Goal: Task Accomplishment & Management: Use online tool/utility

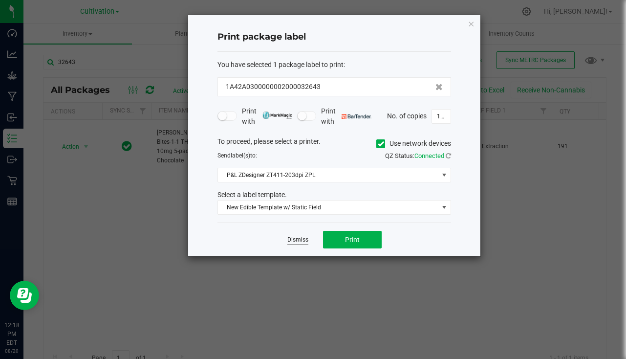
click at [293, 242] on link "Dismiss" at bounding box center [298, 240] width 21 height 8
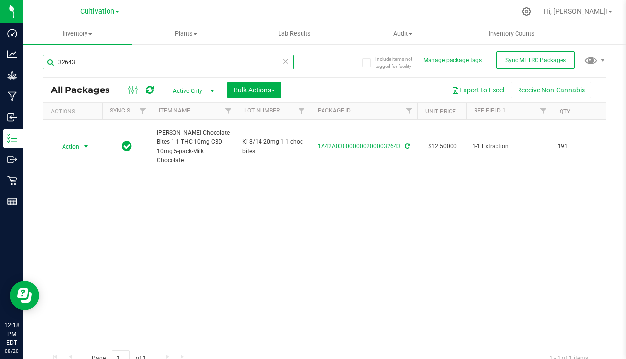
click at [144, 67] on input "32643" at bounding box center [168, 62] width 251 height 15
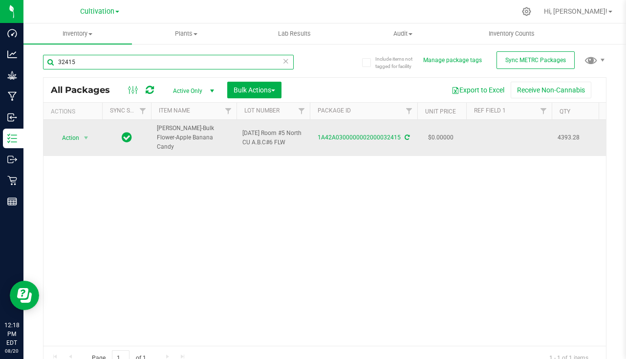
type input "32415"
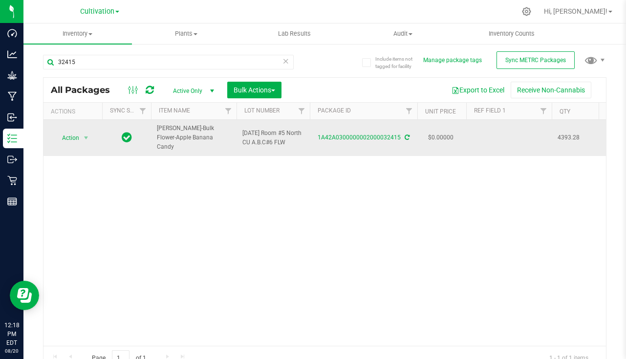
click at [487, 134] on td at bounding box center [510, 138] width 86 height 36
type input "[DATE]"
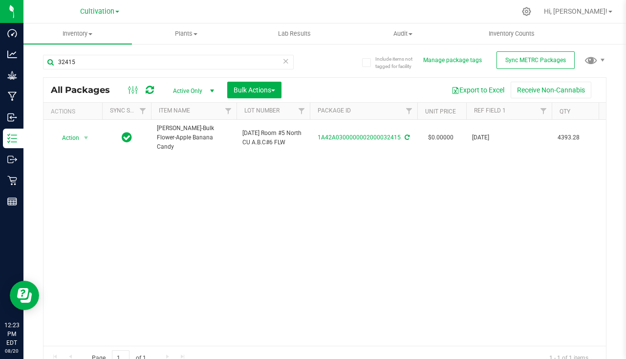
scroll to position [11, 0]
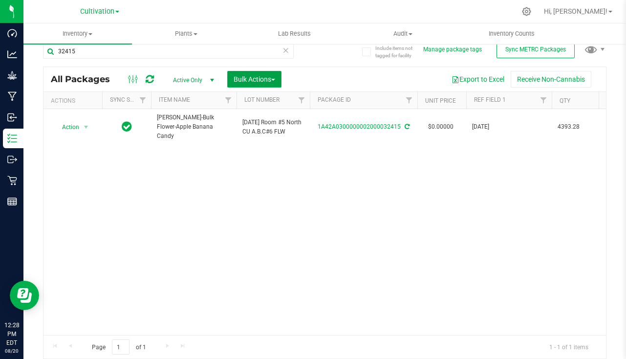
click at [262, 79] on span "Bulk Actions" at bounding box center [255, 79] width 42 height 8
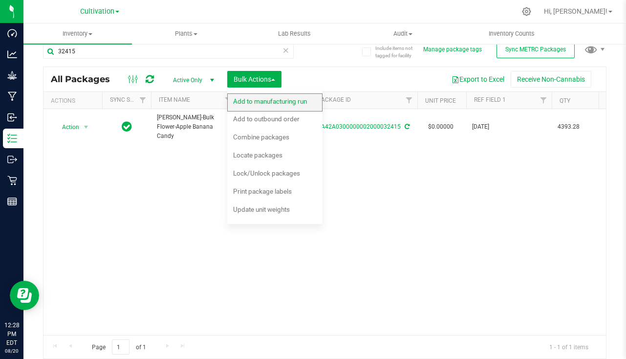
click at [263, 109] on div "Add to manufacturing run" at bounding box center [276, 103] width 87 height 16
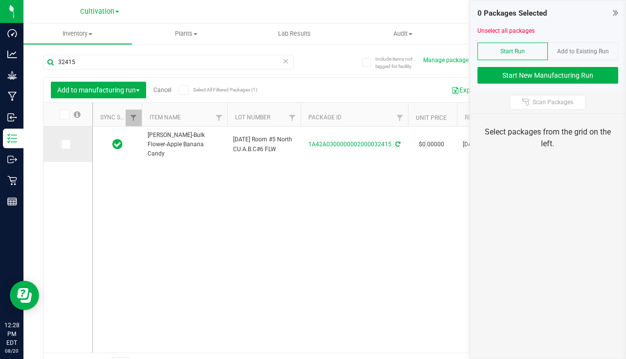
click at [72, 143] on label at bounding box center [68, 144] width 14 height 10
click at [0, 0] on input "checkbox" at bounding box center [0, 0] width 0 height 0
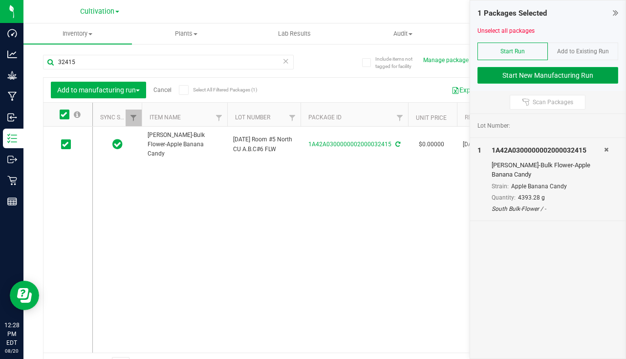
click at [548, 73] on button "Start New Manufacturing Run" at bounding box center [548, 75] width 141 height 17
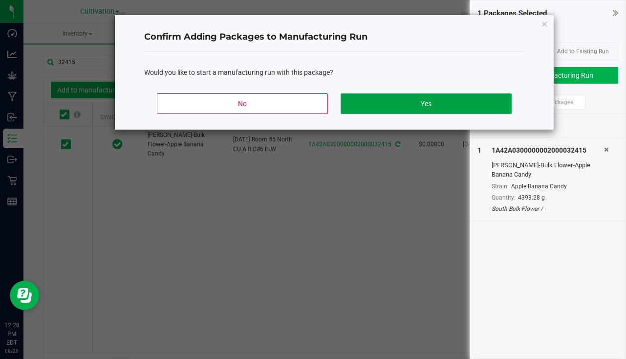
click at [426, 103] on button "Yes" at bounding box center [426, 103] width 171 height 21
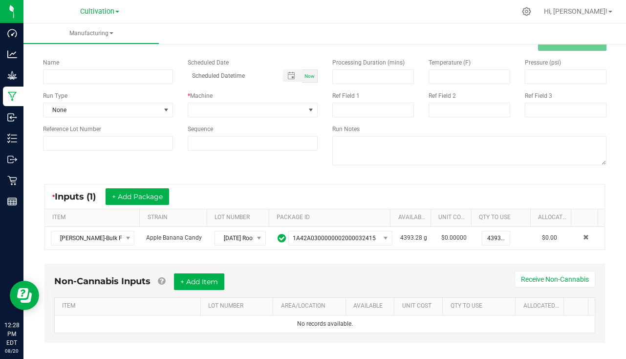
scroll to position [44, 0]
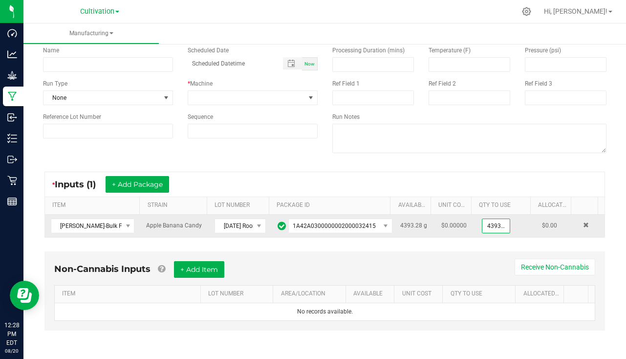
click at [483, 228] on input "4393.28" at bounding box center [496, 226] width 27 height 14
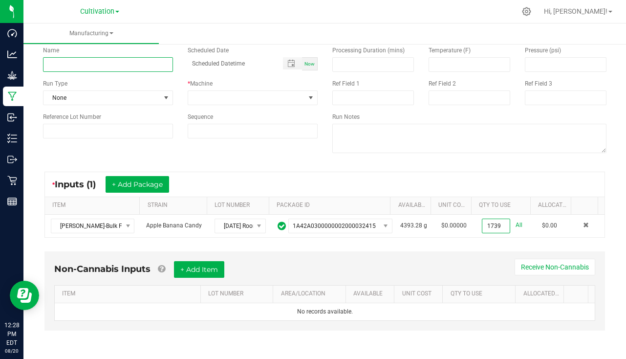
type input "1739.0000 g"
click at [125, 63] on input at bounding box center [108, 64] width 130 height 15
type input "[PERSON_NAME] - Apple Banana Candy [DATE]"
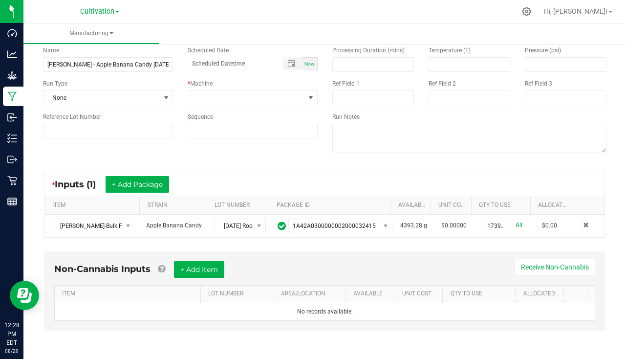
drag, startPoint x: 306, startPoint y: 63, endPoint x: 279, endPoint y: 76, distance: 29.7
click at [306, 64] on span "Now" at bounding box center [310, 63] width 10 height 5
type input "[DATE] 12:28 PM"
click at [118, 89] on div "Run Type None" at bounding box center [108, 92] width 145 height 26
click at [113, 93] on span "None" at bounding box center [102, 98] width 117 height 14
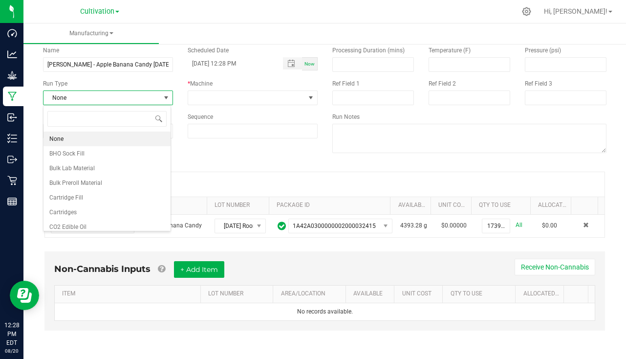
scroll to position [15, 128]
type input "pa"
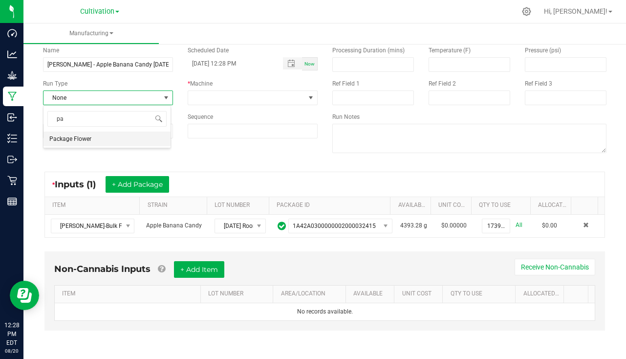
click at [83, 139] on span "Package Flower" at bounding box center [70, 139] width 42 height 10
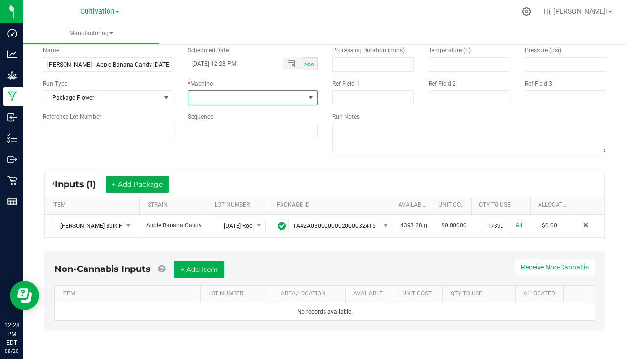
click at [199, 104] on span at bounding box center [246, 98] width 117 height 14
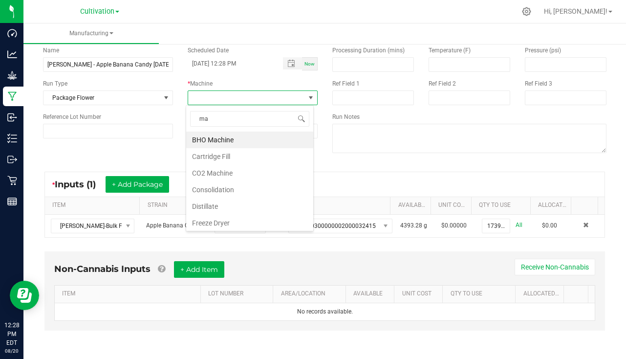
type input "man"
click at [247, 132] on li "Manual" at bounding box center [249, 140] width 127 height 17
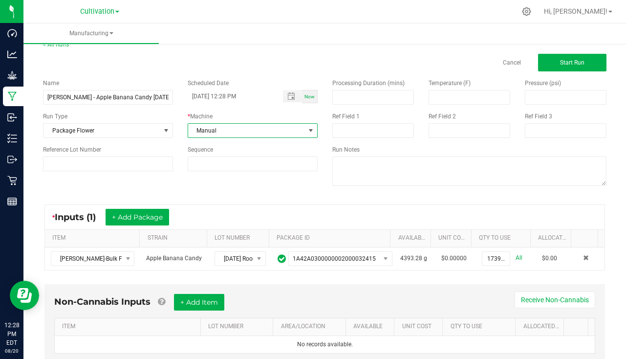
scroll to position [0, 0]
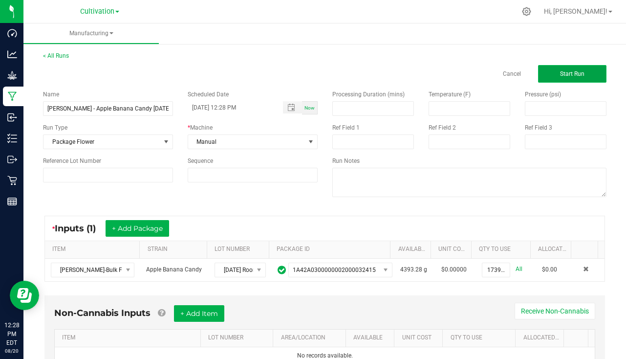
click at [574, 74] on span "Start Run" at bounding box center [572, 73] width 24 height 7
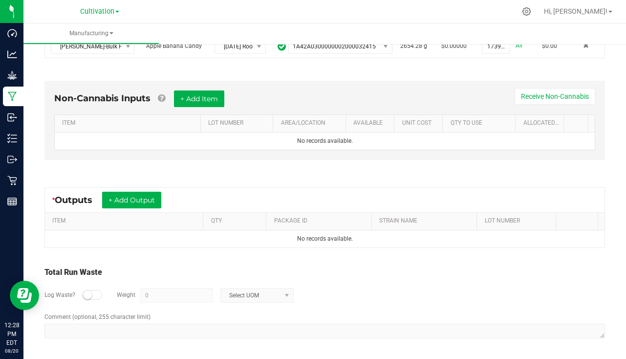
scroll to position [237, 0]
click at [149, 202] on button "+ Add Output" at bounding box center [131, 199] width 59 height 17
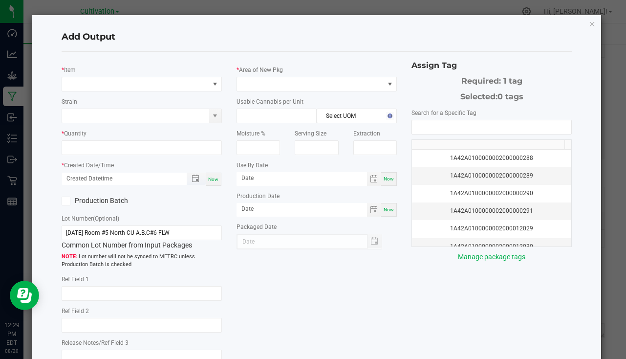
type input "[DATE]"
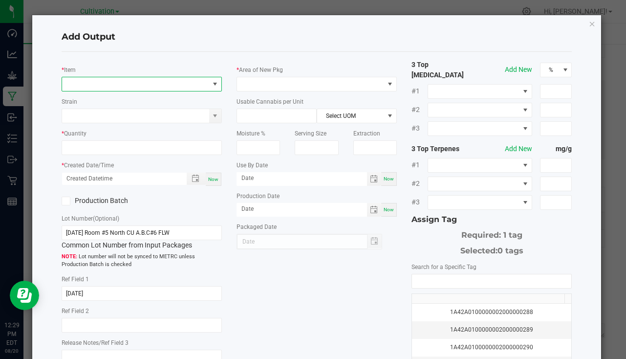
click at [141, 91] on span "NO DATA FOUND" at bounding box center [142, 84] width 160 height 15
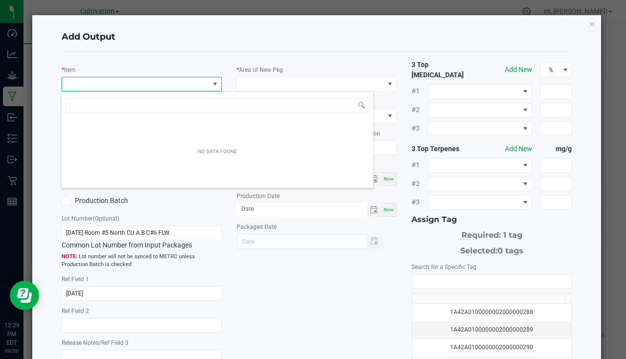
scroll to position [15, 158]
click at [142, 82] on span "NO DATA FOUND" at bounding box center [135, 84] width 147 height 14
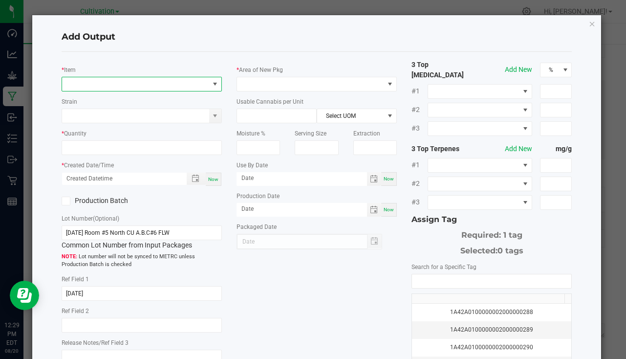
click at [142, 82] on span "NO DATA FOUND" at bounding box center [135, 84] width 147 height 14
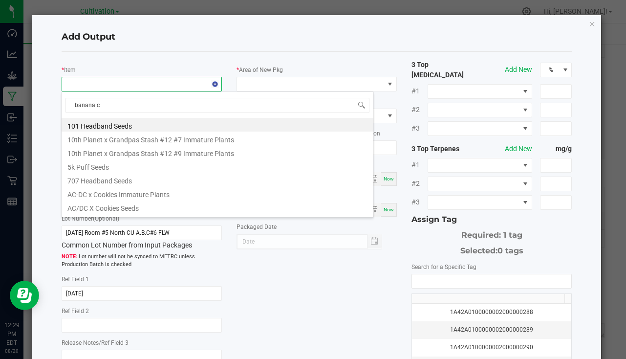
type input "banana ca"
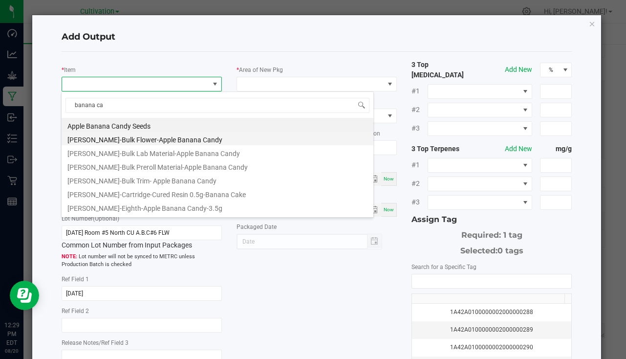
scroll to position [49, 0]
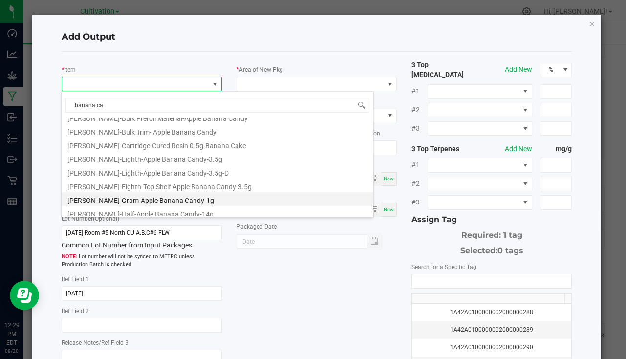
click at [144, 200] on li "[PERSON_NAME]-Gram-Apple Banana Candy-1g" at bounding box center [218, 199] width 312 height 14
type input "0 ea"
type input "1"
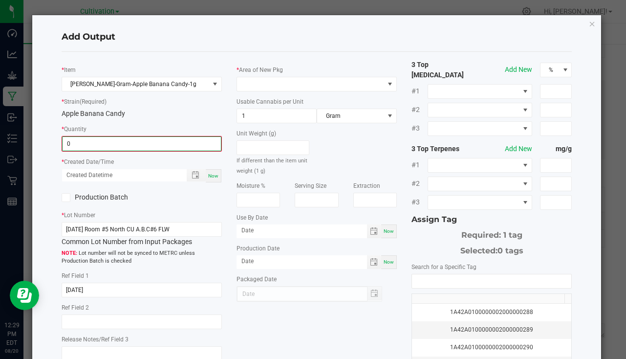
click at [116, 141] on input "0" at bounding box center [142, 144] width 158 height 14
type input "140 ea"
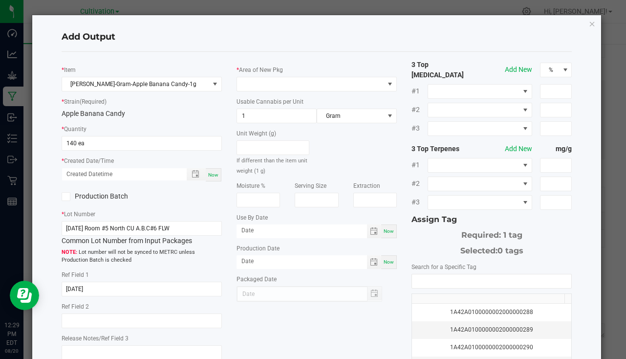
click at [214, 176] on span "Now" at bounding box center [213, 174] width 10 height 5
type input "[DATE] 12:29 PM"
type input "[DATE]"
click at [278, 81] on span at bounding box center [310, 84] width 147 height 14
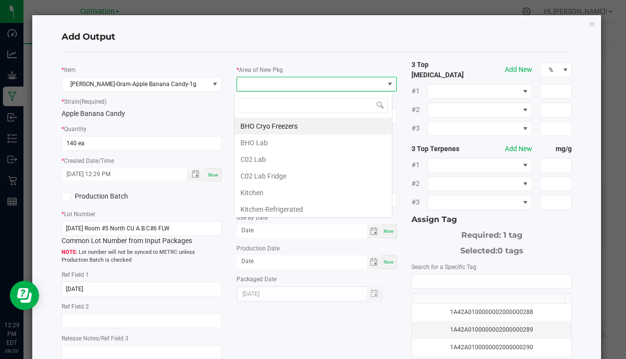
scroll to position [15, 158]
type input "bu"
click at [276, 125] on li "South Bulk-Flower" at bounding box center [313, 126] width 157 height 17
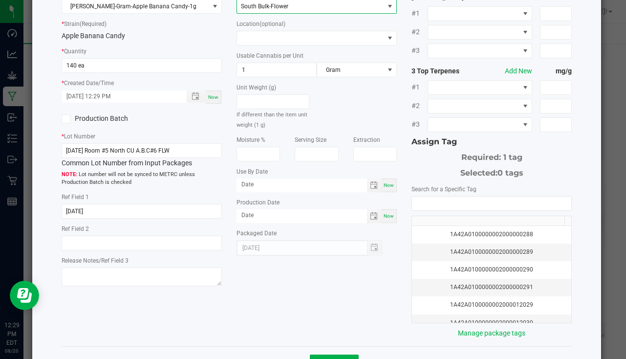
scroll to position [108, 0]
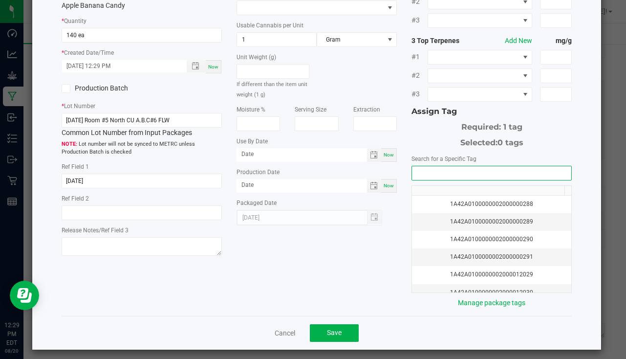
click at [412, 166] on input "NO DATA FOUND" at bounding box center [491, 173] width 159 height 14
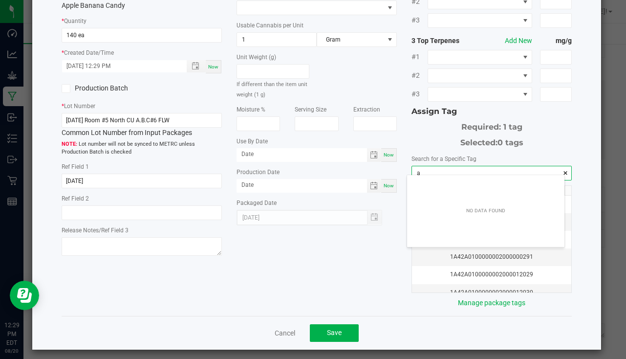
scroll to position [14, 157]
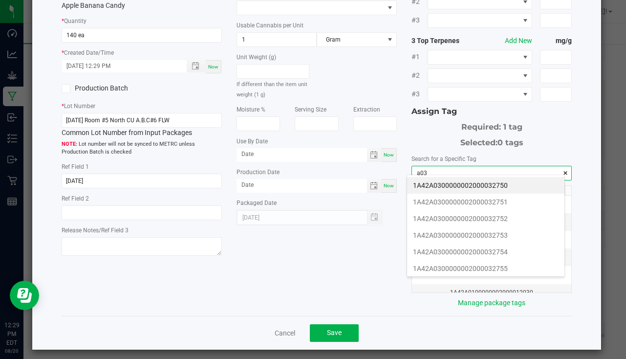
drag, startPoint x: 500, startPoint y: 186, endPoint x: 359, endPoint y: 251, distance: 154.7
click at [497, 187] on li "1A42A0300000002000032750" at bounding box center [485, 185] width 157 height 17
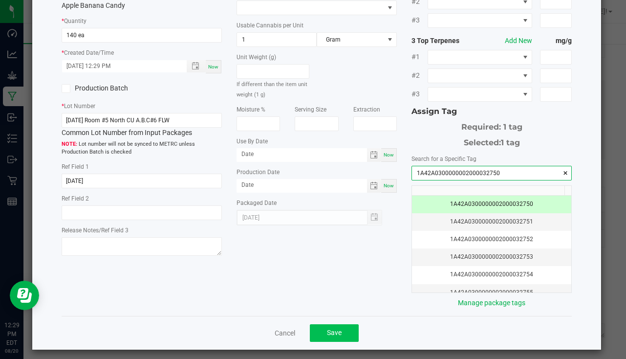
type input "1A42A0300000002000032750"
click at [321, 324] on button "Save" at bounding box center [334, 333] width 49 height 18
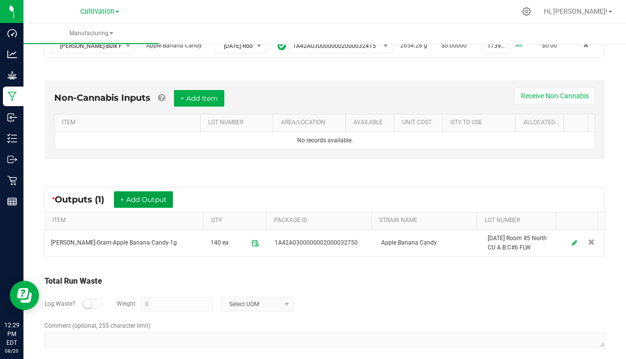
click at [153, 197] on button "+ Add Output" at bounding box center [143, 199] width 59 height 17
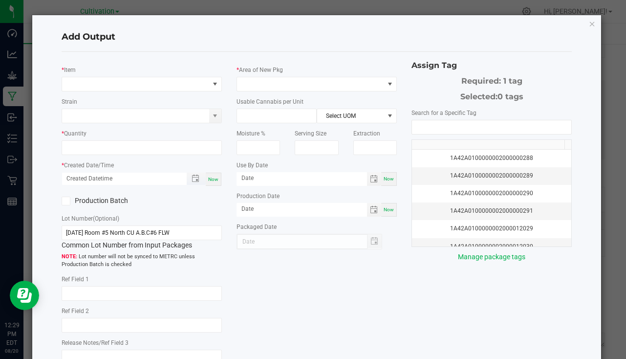
type input "[DATE]"
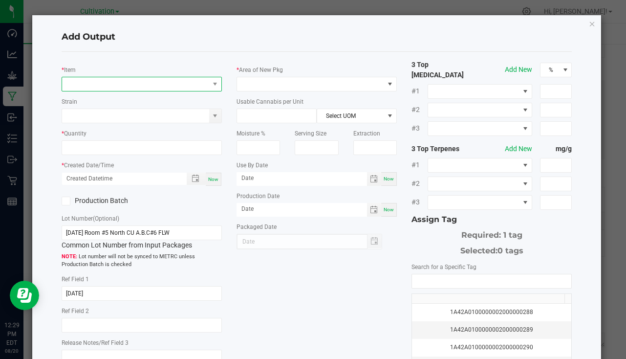
click at [78, 87] on span "NO DATA FOUND" at bounding box center [135, 84] width 147 height 14
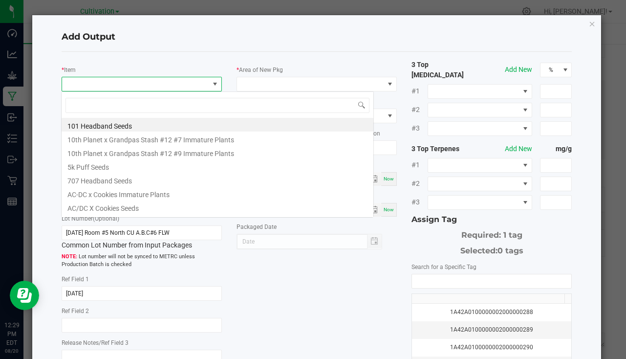
scroll to position [15, 158]
type input "banana candy"
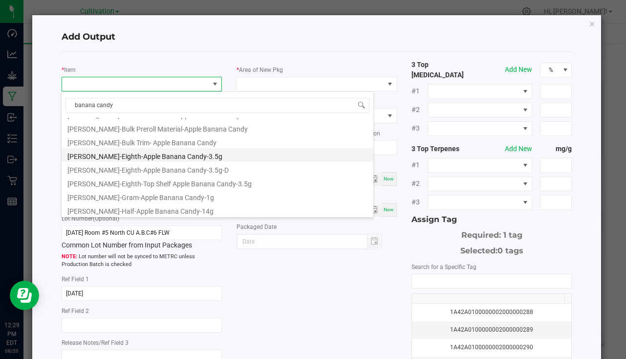
scroll to position [49, 0]
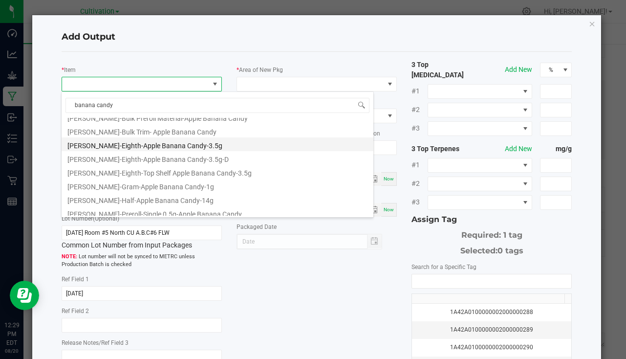
click at [134, 148] on li "[PERSON_NAME]-Eighth-Apple Banana Candy-3.5g" at bounding box center [218, 144] width 312 height 14
type input "0 ea"
type input "3.5"
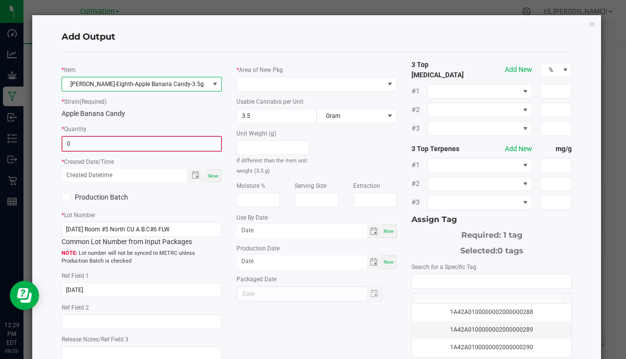
click at [77, 149] on input "0" at bounding box center [142, 144] width 158 height 14
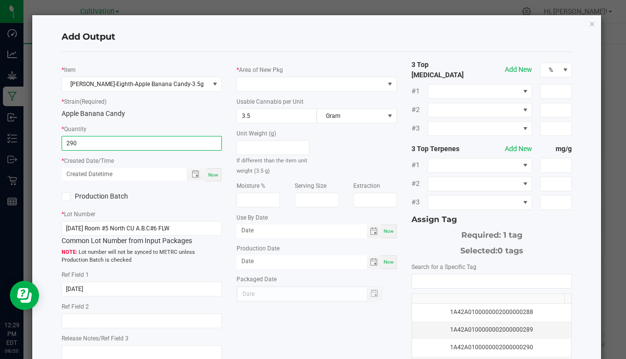
type input "290 ea"
click at [211, 172] on div "Now" at bounding box center [214, 174] width 16 height 13
type input "[DATE] 12:29 PM"
type input "[DATE]"
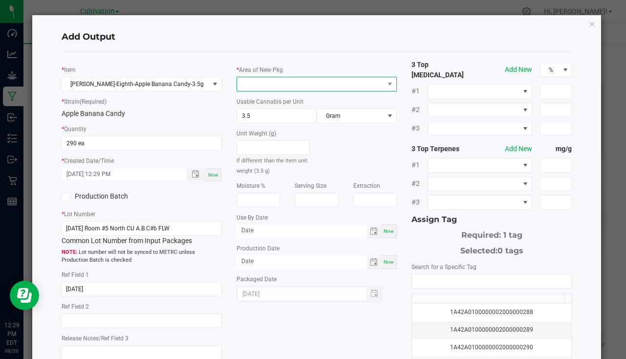
click at [242, 89] on span at bounding box center [310, 84] width 147 height 14
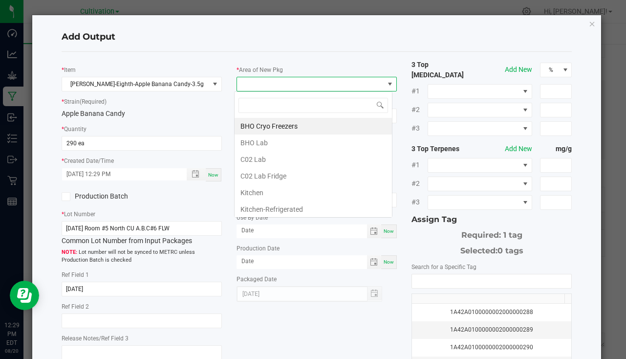
scroll to position [15, 158]
type input "bu"
click at [278, 122] on li "South Bulk-Flower" at bounding box center [313, 126] width 157 height 17
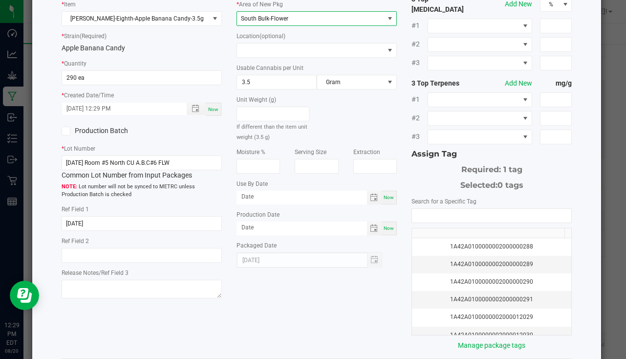
scroll to position [108, 0]
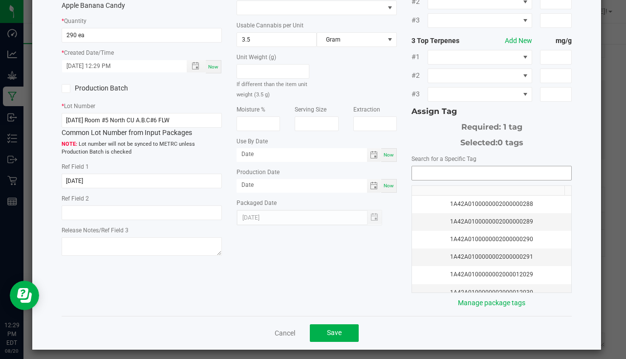
click at [436, 168] on input "NO DATA FOUND" at bounding box center [491, 173] width 159 height 14
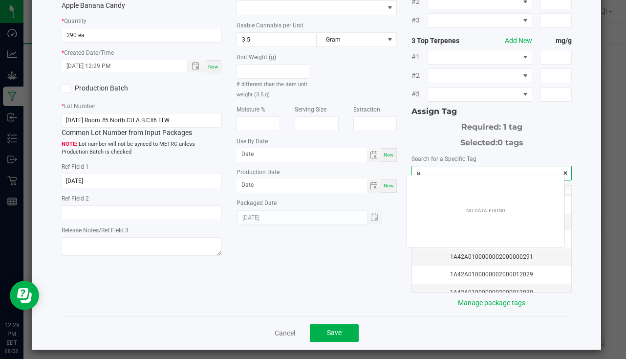
scroll to position [14, 157]
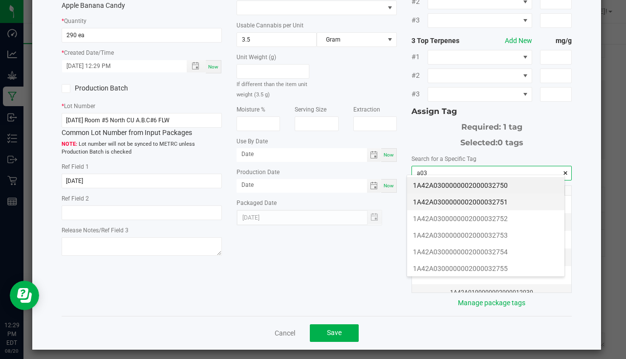
click at [497, 200] on li "1A42A0300000002000032751" at bounding box center [485, 202] width 157 height 17
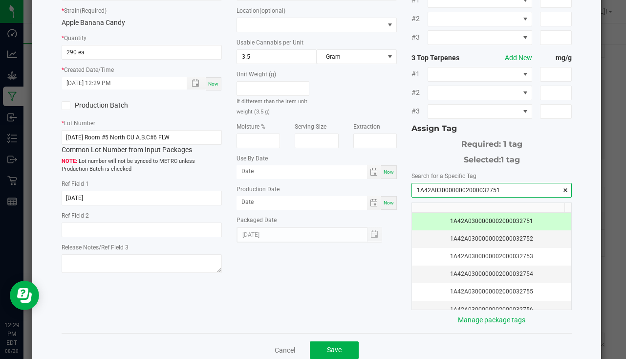
scroll to position [108, 0]
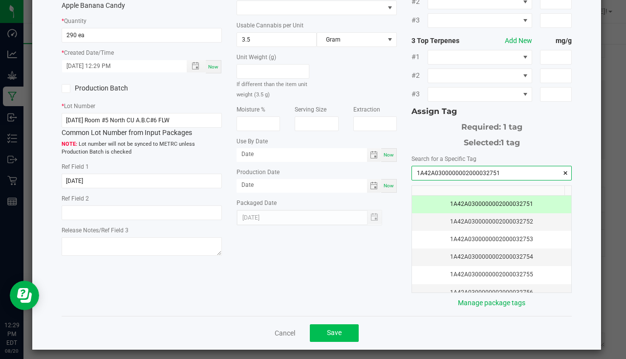
type input "1A42A0300000002000032751"
click at [319, 324] on button "Save" at bounding box center [334, 333] width 49 height 18
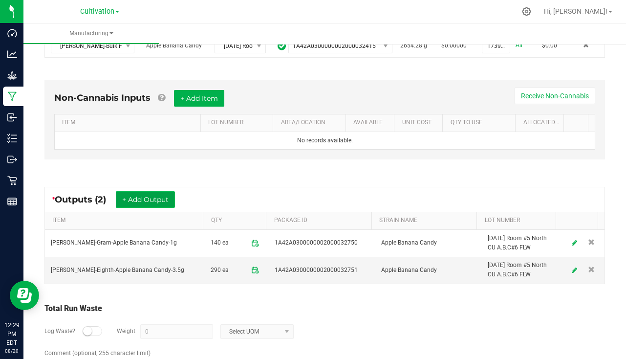
click at [140, 195] on button "+ Add Output" at bounding box center [145, 199] width 59 height 17
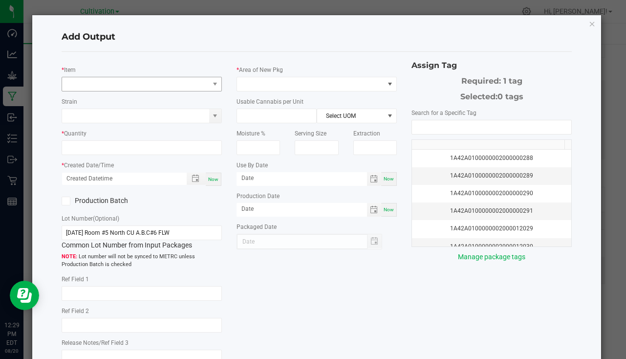
type input "[DATE]"
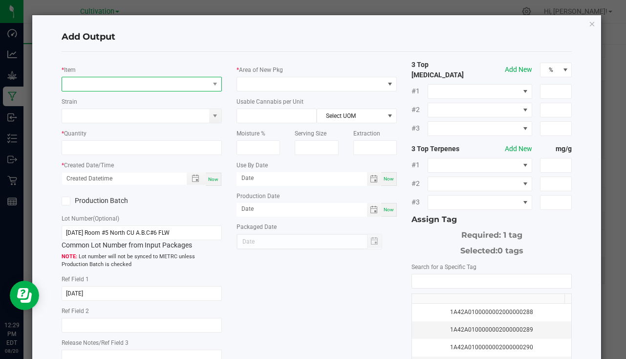
click at [115, 85] on span "NO DATA FOUND" at bounding box center [135, 84] width 147 height 14
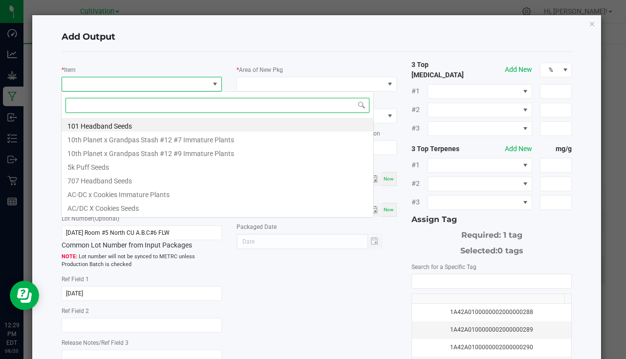
scroll to position [15, 158]
type input "banana candy"
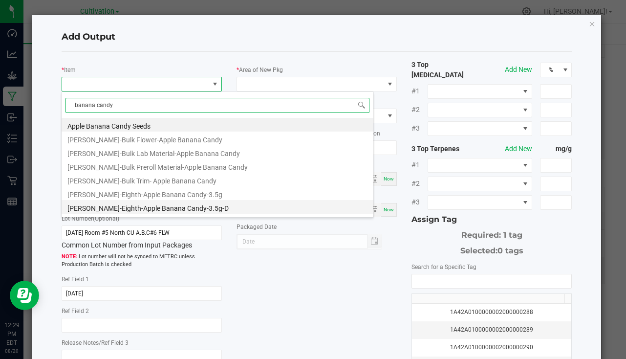
click at [179, 205] on li "[PERSON_NAME]-Eighth-Apple Banana Candy-3.5g-D" at bounding box center [218, 207] width 312 height 14
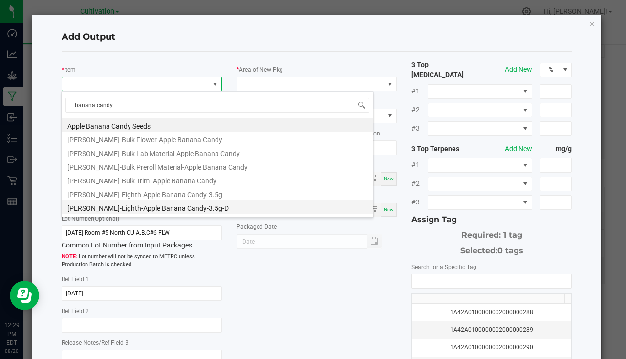
type input "0 ea"
type input "3.5"
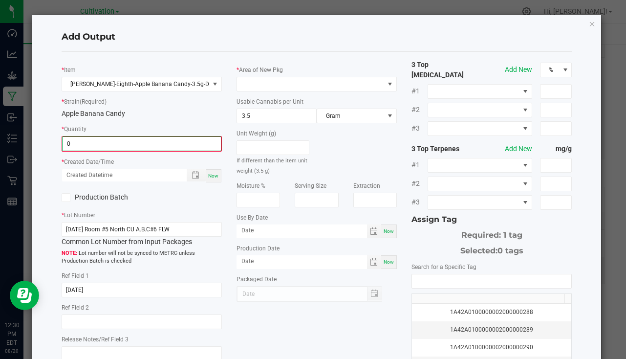
click at [99, 140] on input "0" at bounding box center [142, 144] width 158 height 14
type input "4 ea"
drag, startPoint x: 211, startPoint y: 178, endPoint x: 217, endPoint y: 169, distance: 10.7
click at [211, 177] on div "Now" at bounding box center [214, 174] width 16 height 13
type input "[DATE] 12:30 PM"
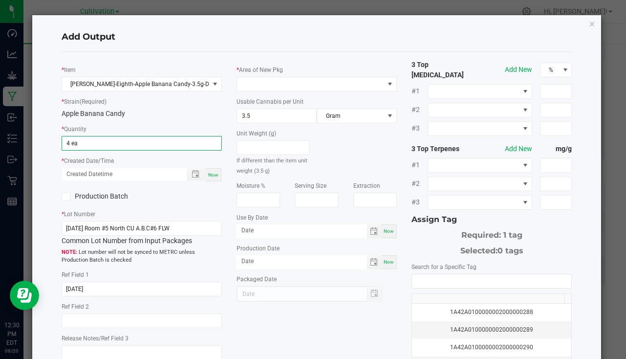
type input "[DATE]"
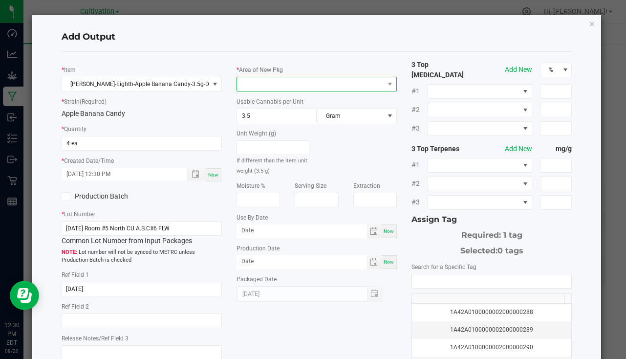
click at [267, 88] on span at bounding box center [310, 84] width 147 height 14
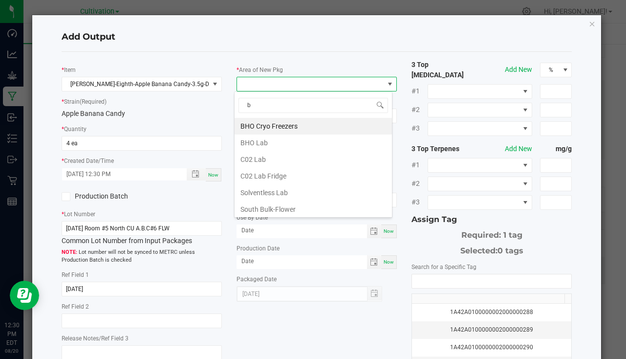
type input "bu"
click at [284, 128] on li "South Bulk-Flower" at bounding box center [313, 126] width 157 height 17
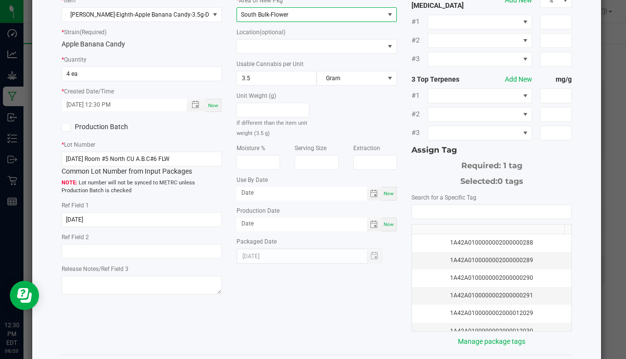
scroll to position [108, 0]
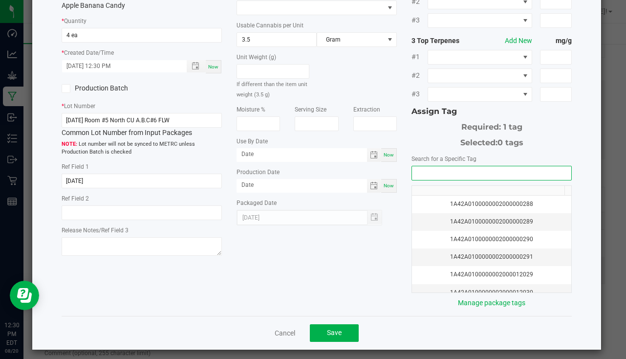
click at [436, 168] on input "NO DATA FOUND" at bounding box center [491, 173] width 159 height 14
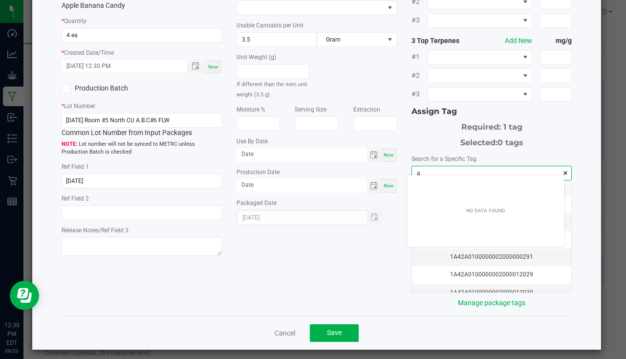
scroll to position [14, 157]
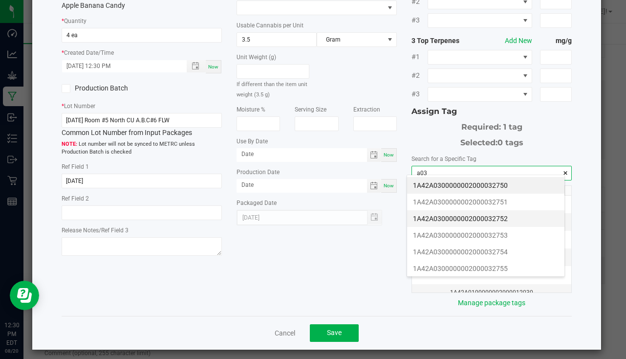
click at [490, 226] on li "1A42A0300000002000032752" at bounding box center [485, 218] width 157 height 17
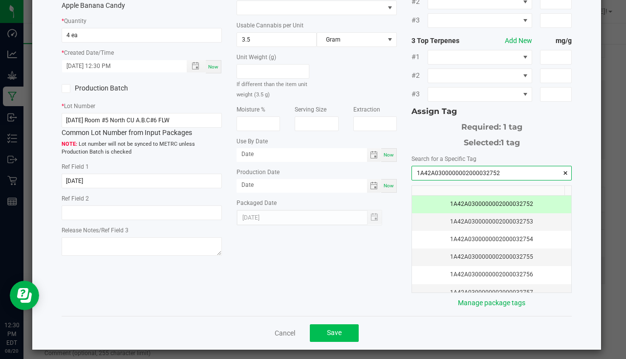
type input "1A42A0300000002000032752"
click at [347, 327] on button "Save" at bounding box center [334, 333] width 49 height 18
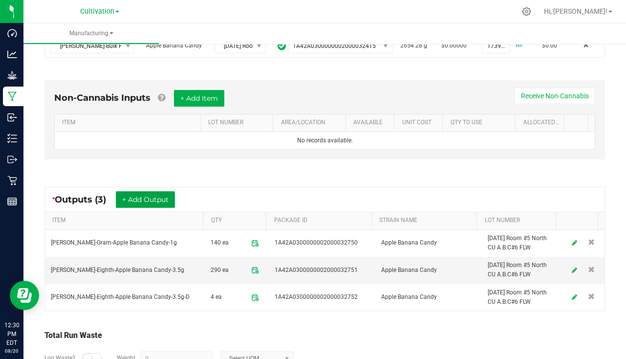
click at [148, 194] on button "+ Add Output" at bounding box center [145, 199] width 59 height 17
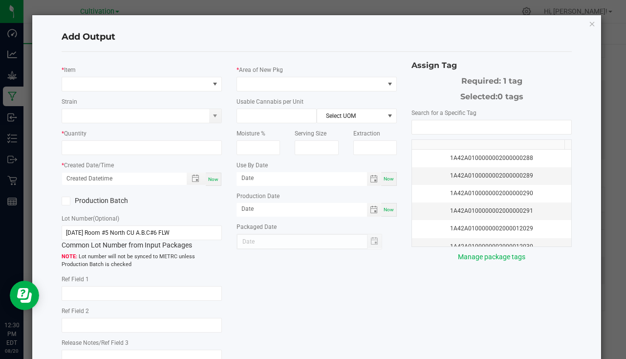
type input "[DATE]"
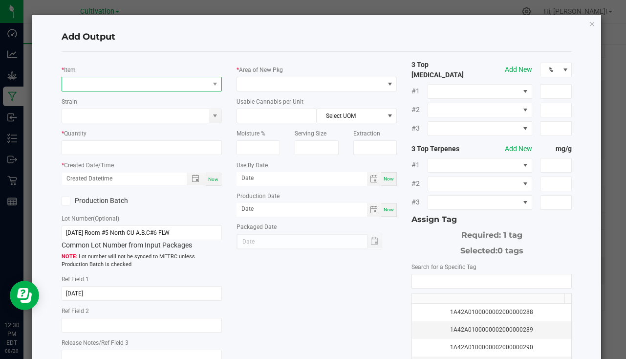
click at [97, 83] on span "NO DATA FOUND" at bounding box center [135, 84] width 147 height 14
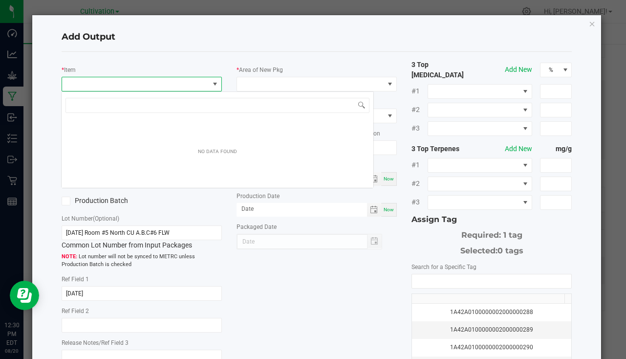
scroll to position [15, 158]
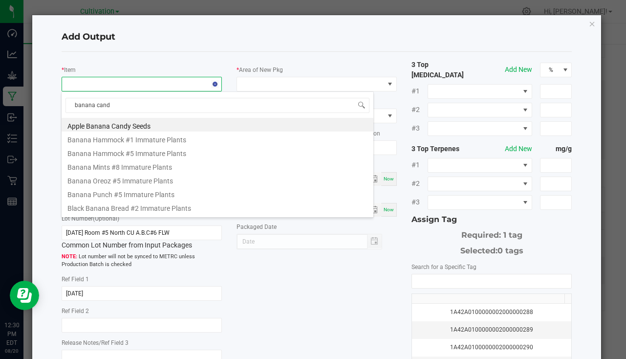
type input "banana candy"
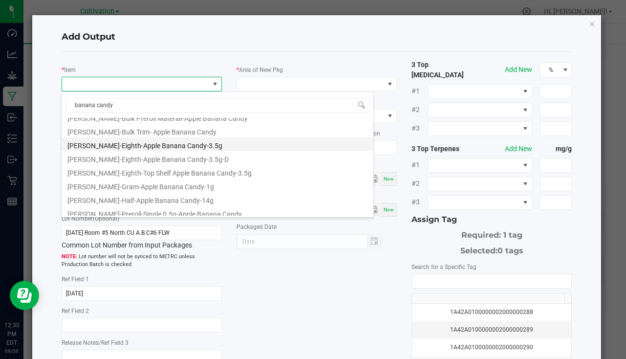
scroll to position [80, 0]
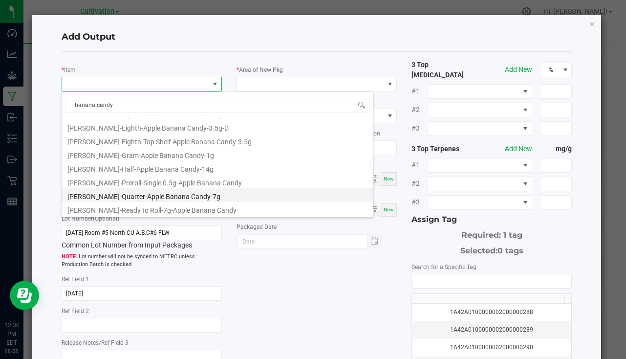
click at [145, 198] on li "[PERSON_NAME]-Quarter-Apple Banana Candy-7g" at bounding box center [218, 195] width 312 height 14
type input "0 ea"
type input "7"
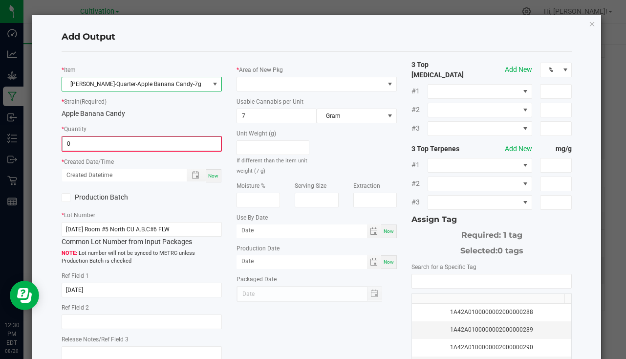
click at [111, 144] on input "0" at bounding box center [142, 144] width 158 height 14
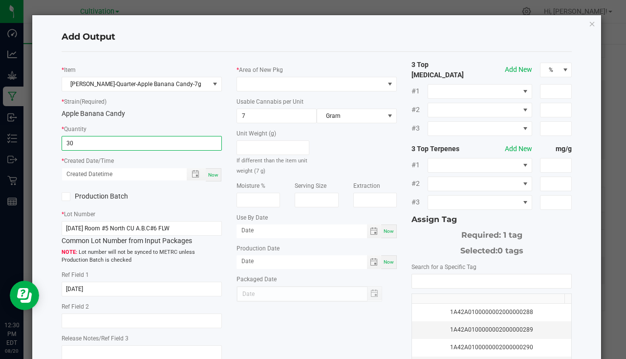
type input "30 ea"
click at [206, 172] on div "Now" at bounding box center [214, 174] width 16 height 13
type input "[DATE] 12:30 PM"
type input "[DATE]"
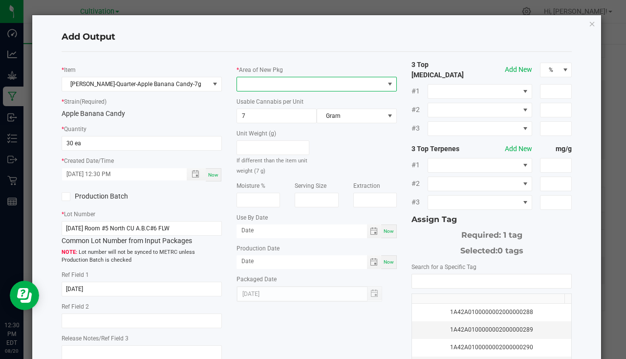
click at [264, 82] on span at bounding box center [310, 84] width 147 height 14
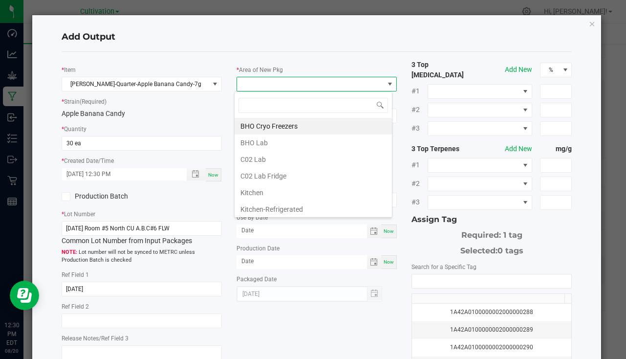
scroll to position [15, 158]
type input "bulk"
click at [307, 130] on li "South Bulk-Flower" at bounding box center [313, 126] width 157 height 17
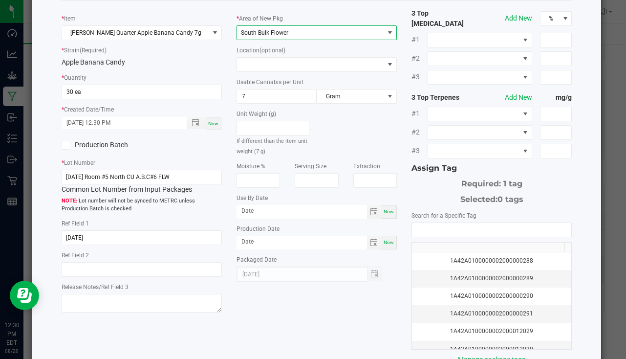
scroll to position [108, 0]
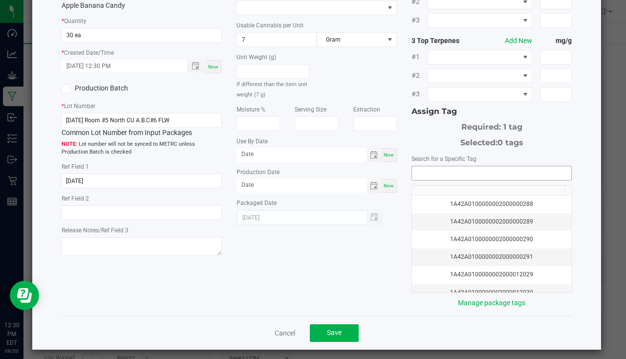
click at [415, 166] on input "NO DATA FOUND" at bounding box center [491, 173] width 159 height 14
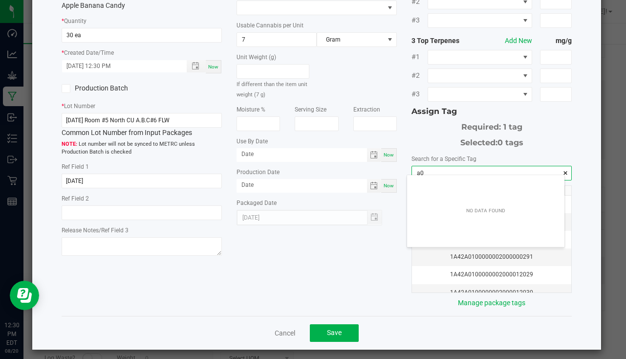
scroll to position [14, 157]
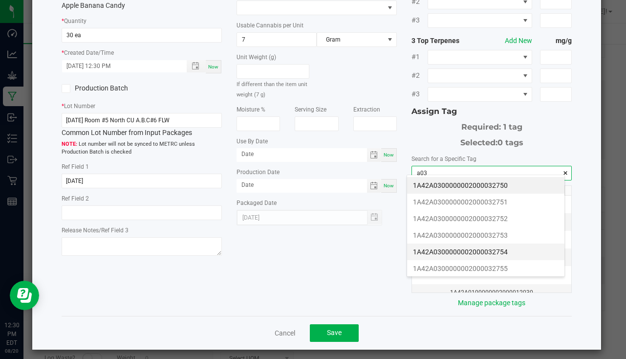
click at [477, 247] on li "1A42A0300000002000032754" at bounding box center [485, 252] width 157 height 17
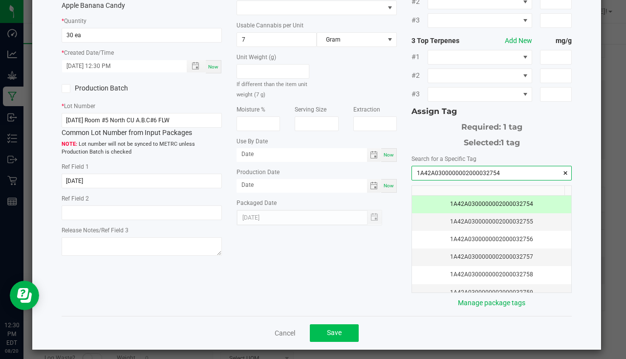
type input "1A42A0300000002000032754"
click at [338, 324] on button "Save" at bounding box center [334, 333] width 49 height 18
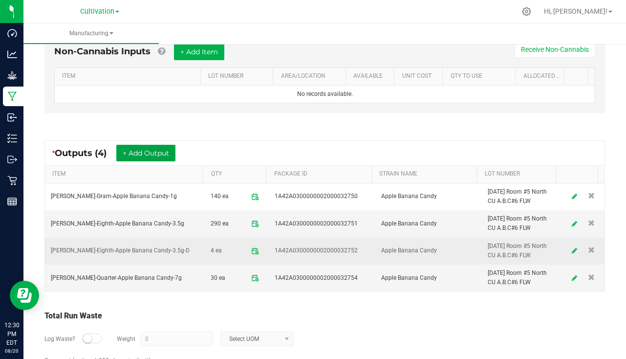
scroll to position [327, 0]
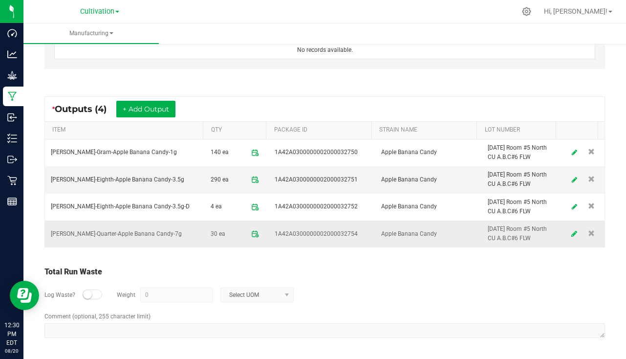
click at [567, 234] on link at bounding box center [574, 233] width 15 height 19
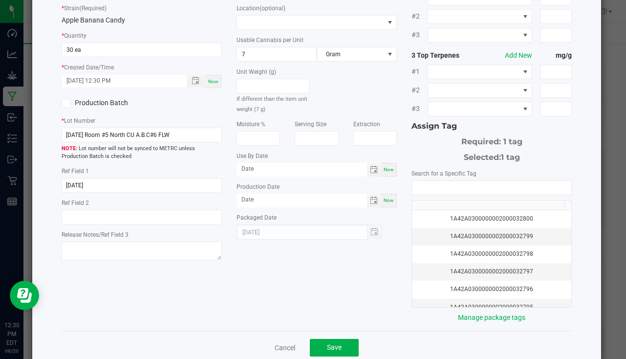
scroll to position [98, 0]
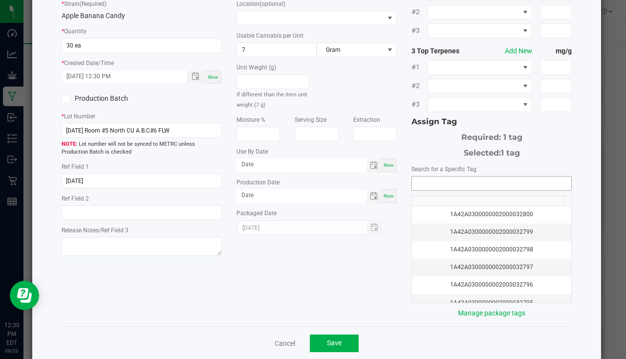
click at [463, 177] on input "NO DATA FOUND" at bounding box center [491, 184] width 159 height 14
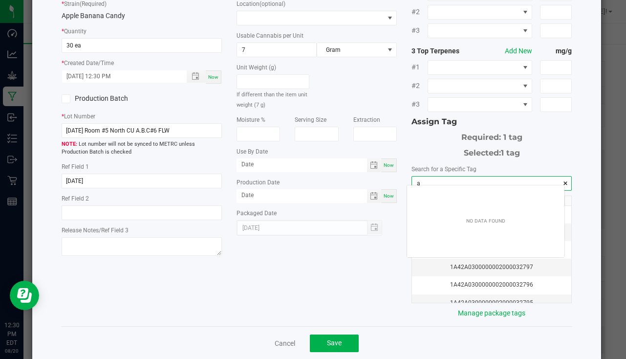
scroll to position [14, 157]
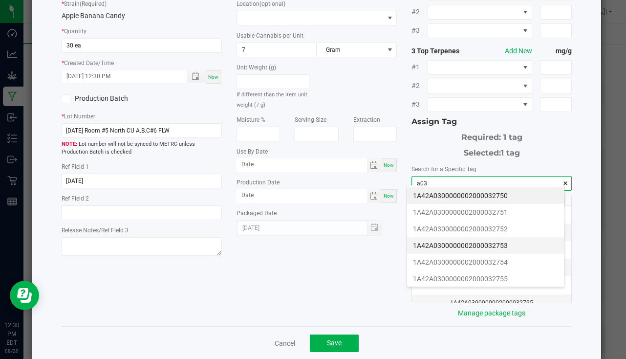
click at [485, 250] on li "1A42A0300000002000032753" at bounding box center [485, 245] width 157 height 17
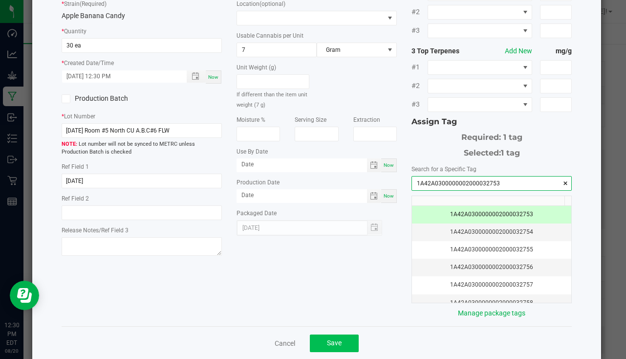
type input "1A42A0300000002000032753"
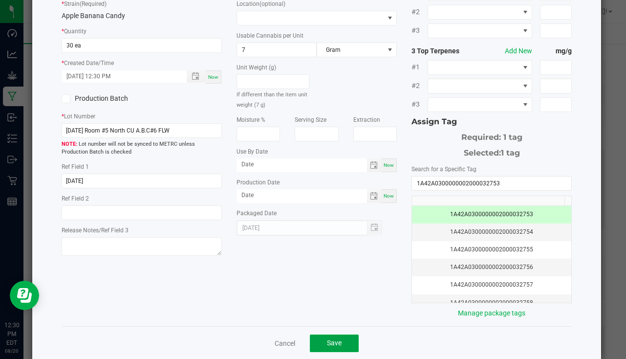
drag, startPoint x: 346, startPoint y: 340, endPoint x: 338, endPoint y: 327, distance: 15.8
click at [345, 338] on button "Save" at bounding box center [334, 343] width 49 height 18
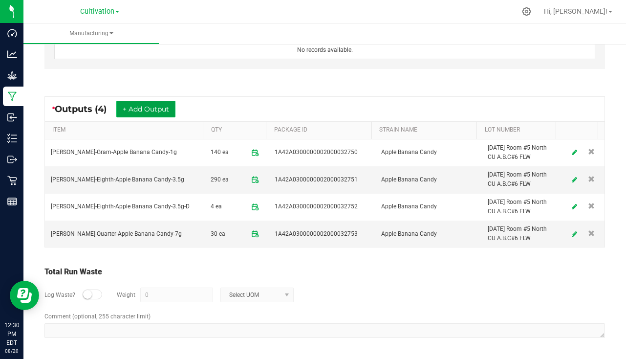
click at [135, 106] on button "+ Add Output" at bounding box center [145, 109] width 59 height 17
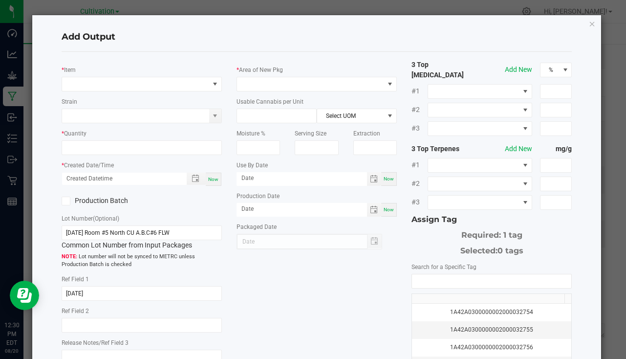
click at [124, 73] on div "* Item" at bounding box center [142, 78] width 160 height 27
click at [122, 77] on span "NO DATA FOUND" at bounding box center [135, 84] width 147 height 14
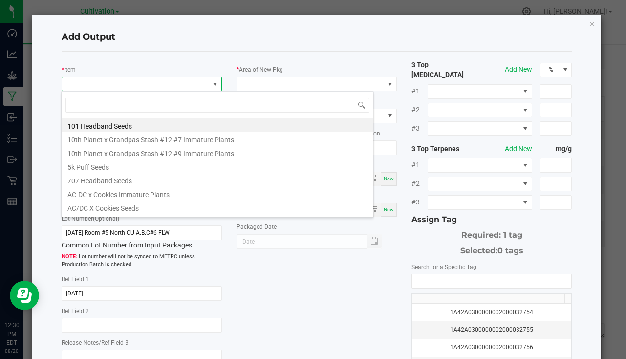
scroll to position [15, 158]
type input "banana candy-1"
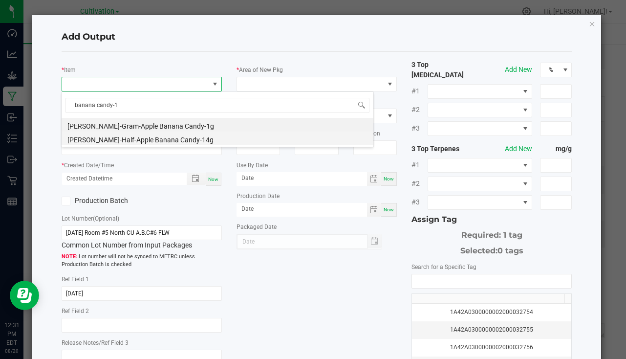
click at [163, 140] on li "[PERSON_NAME]-Half-Apple Banana Candy-14g" at bounding box center [218, 139] width 312 height 14
type input "0 ea"
type input "14"
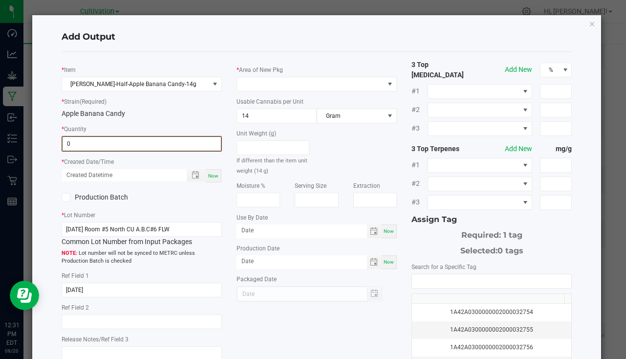
click at [94, 143] on input "0" at bounding box center [142, 144] width 158 height 14
type input "15 ea"
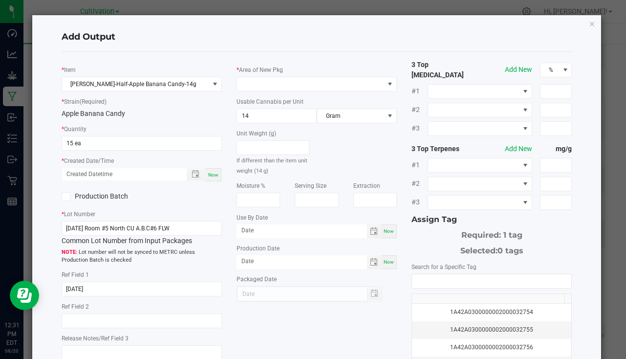
click at [208, 173] on span "Now" at bounding box center [213, 174] width 10 height 5
type input "[DATE] 12:31 PM"
type input "[DATE]"
click at [259, 76] on div "* Area of New Pkg" at bounding box center [317, 78] width 160 height 27
click at [258, 81] on span at bounding box center [310, 84] width 147 height 14
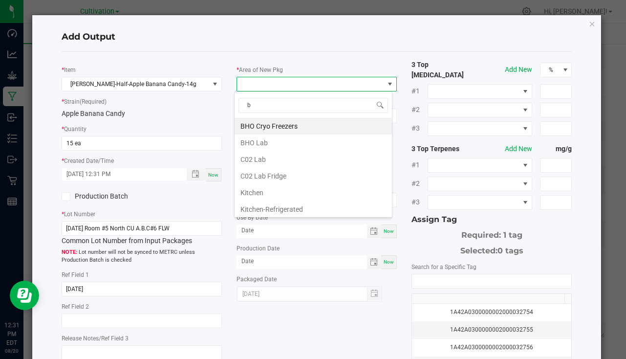
type input "bu"
click at [299, 127] on li "South Bulk-Flower" at bounding box center [313, 126] width 157 height 17
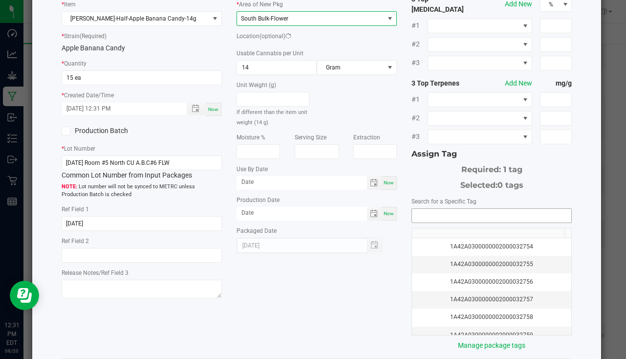
scroll to position [108, 0]
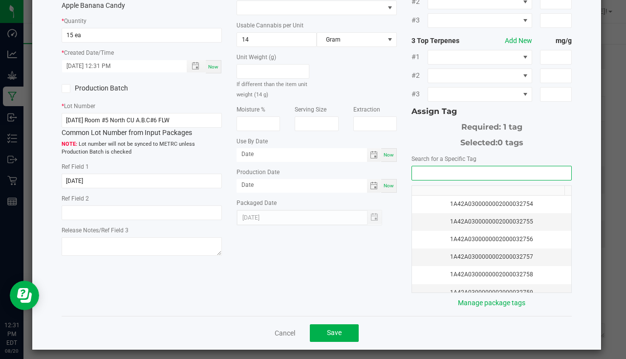
click at [439, 169] on input "NO DATA FOUND" at bounding box center [491, 173] width 159 height 14
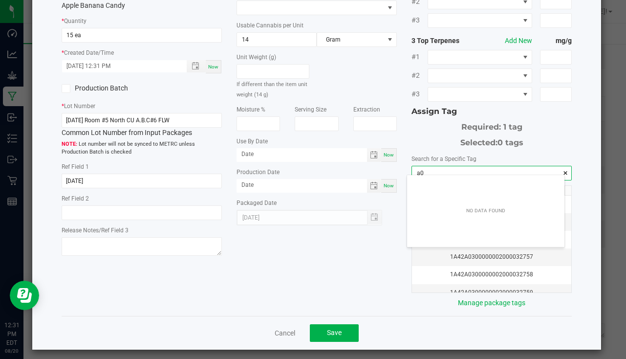
scroll to position [14, 157]
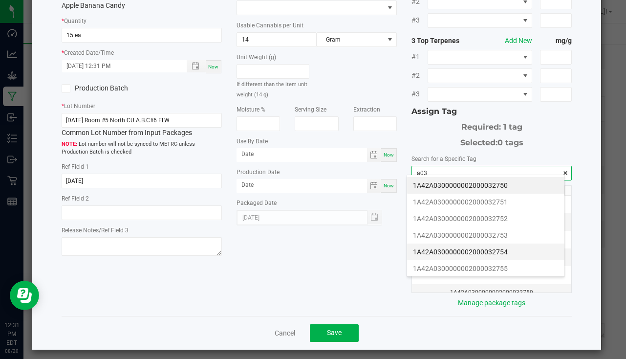
click at [487, 254] on li "1A42A0300000002000032754" at bounding box center [485, 252] width 157 height 17
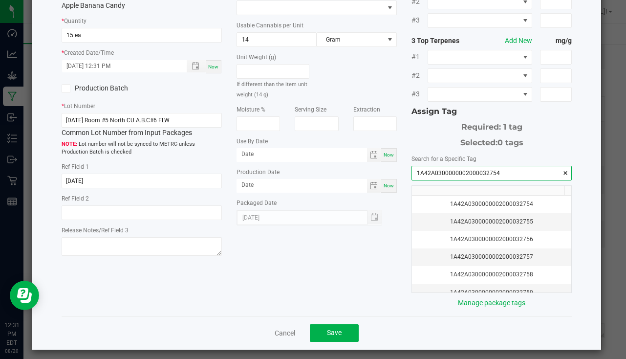
type input "1A42A0300000002000032754"
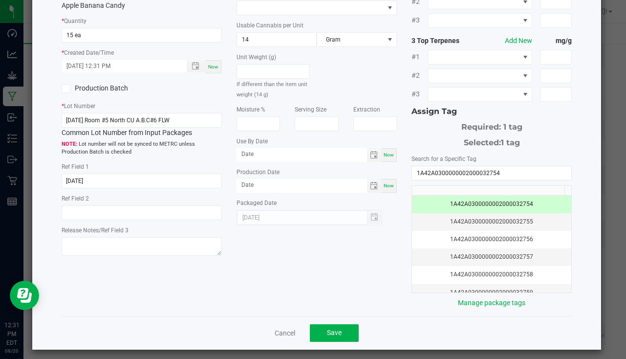
click at [336, 318] on div "Cancel Save" at bounding box center [317, 333] width 511 height 34
click at [334, 324] on button "Save" at bounding box center [334, 333] width 49 height 18
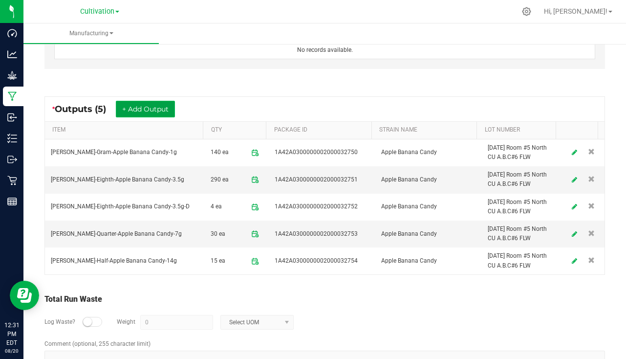
click at [134, 111] on button "+ Add Output" at bounding box center [145, 109] width 59 height 17
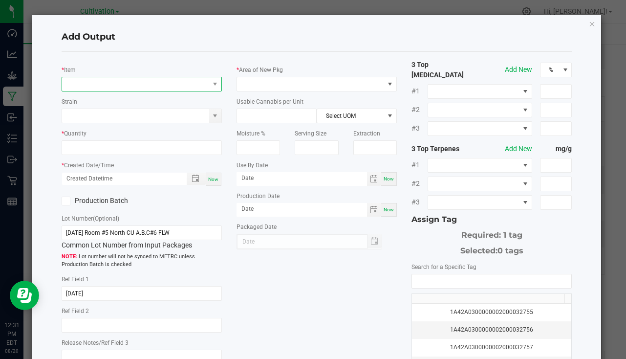
click at [125, 79] on span "NO DATA FOUND" at bounding box center [135, 84] width 147 height 14
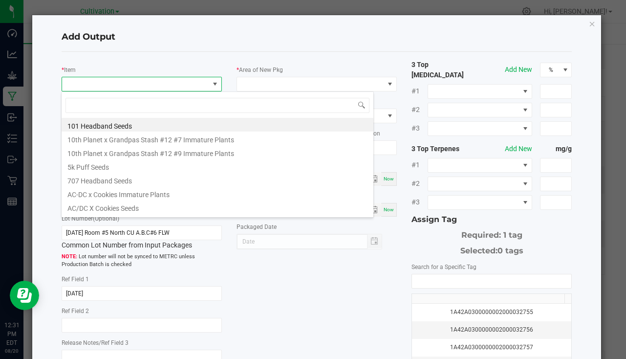
scroll to position [15, 158]
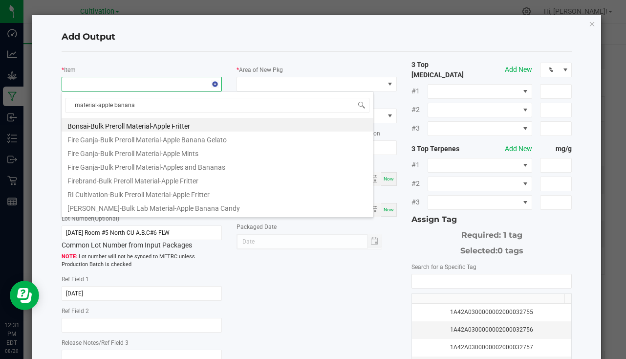
type input "material-apple banana c"
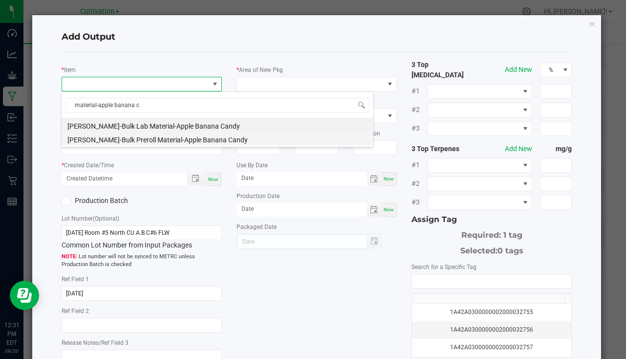
click at [151, 137] on li "[PERSON_NAME]-Bulk Preroll Material-Apple Banana Candy" at bounding box center [218, 139] width 312 height 14
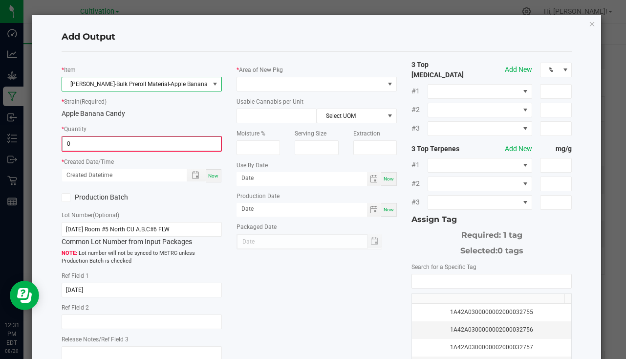
click at [111, 146] on input "0" at bounding box center [142, 144] width 158 height 14
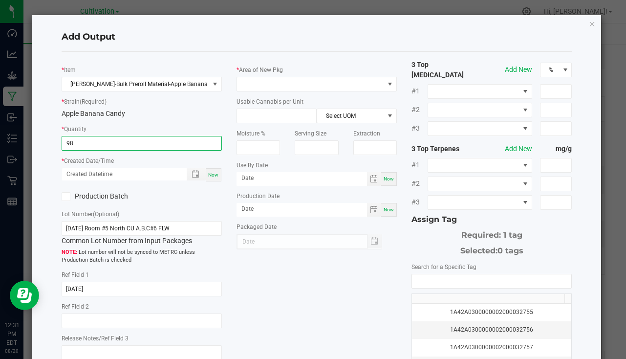
type input "98.0000 g"
click at [213, 178] on span "Now" at bounding box center [213, 174] width 10 height 5
type input "[DATE] 12:31 PM"
type input "[DATE]"
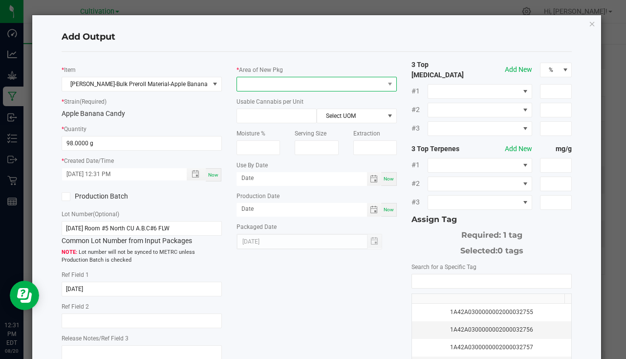
click at [256, 85] on span at bounding box center [310, 84] width 147 height 14
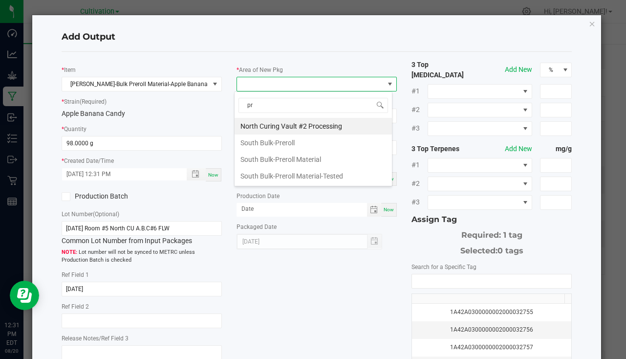
type input "pre"
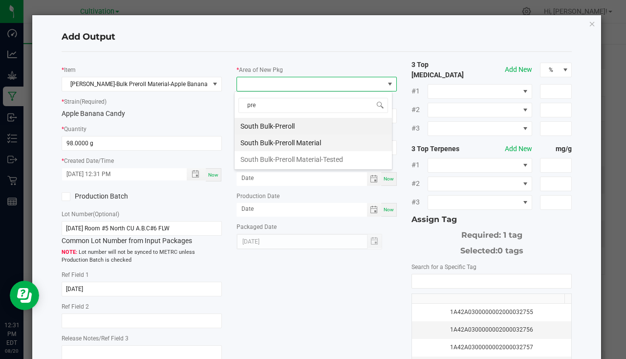
click at [291, 148] on li "South Bulk-Preroll Material" at bounding box center [313, 142] width 157 height 17
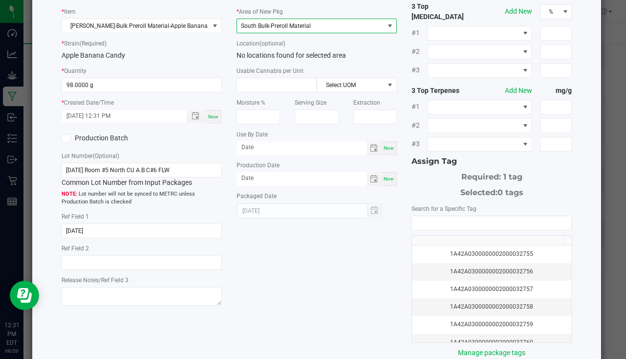
scroll to position [108, 0]
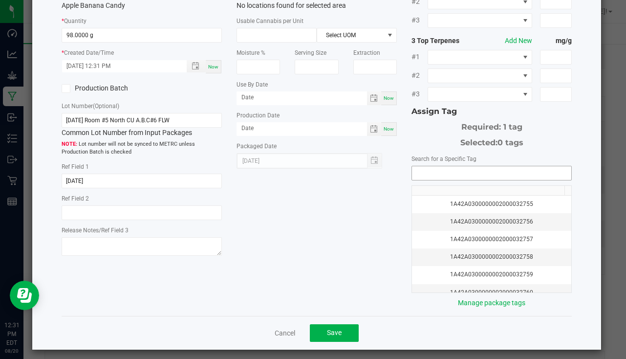
click at [473, 166] on input "NO DATA FOUND" at bounding box center [491, 173] width 159 height 14
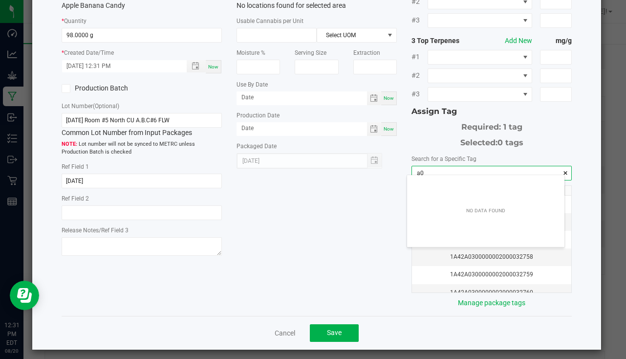
scroll to position [14, 157]
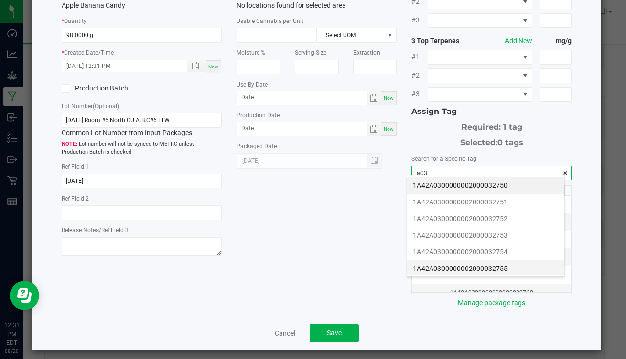
click at [496, 264] on li "1A42A0300000002000032755" at bounding box center [485, 268] width 157 height 17
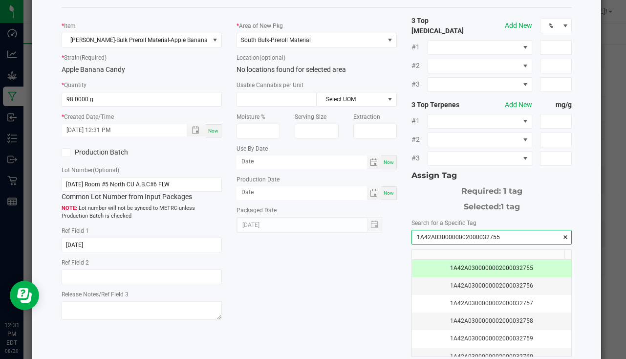
scroll to position [108, 0]
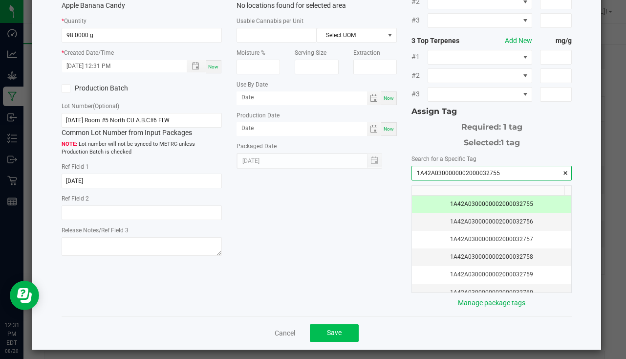
type input "1A42A0300000002000032755"
click at [331, 329] on span "Save" at bounding box center [334, 333] width 15 height 8
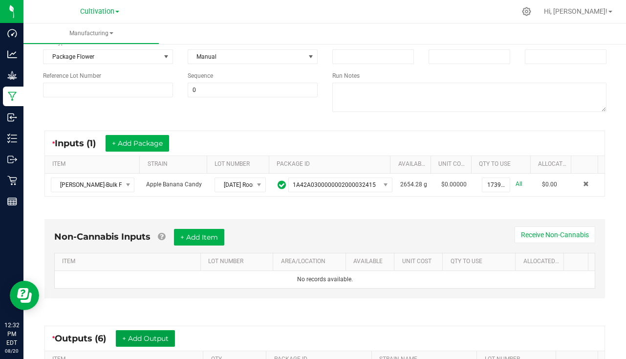
scroll to position [0, 0]
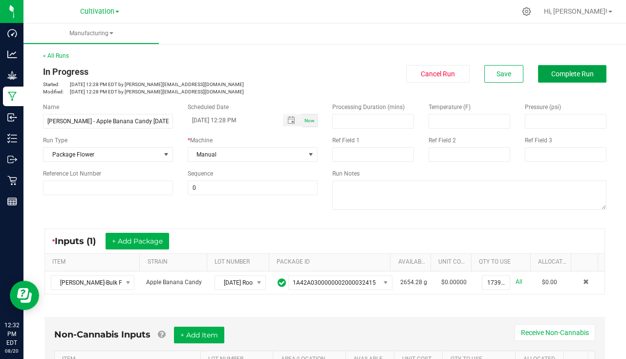
click at [567, 75] on span "Complete Run" at bounding box center [573, 74] width 43 height 8
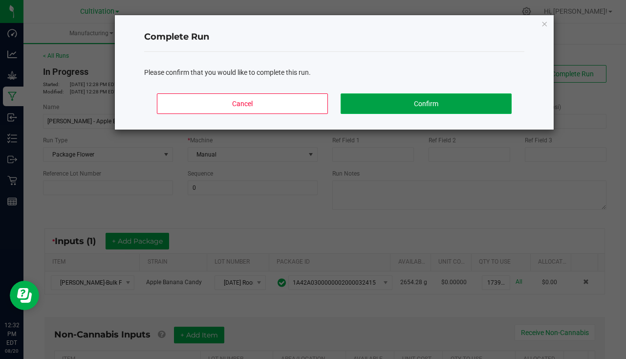
click at [417, 97] on button "Confirm" at bounding box center [426, 103] width 171 height 21
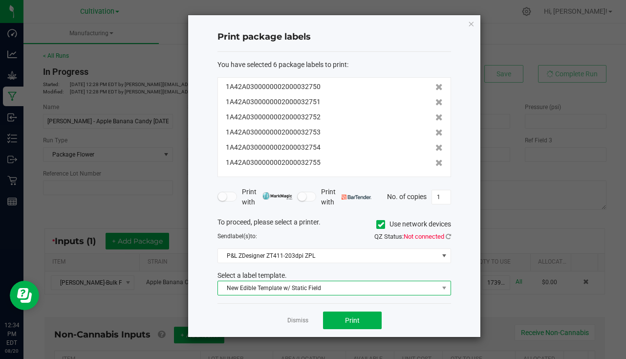
click at [356, 288] on span "New Edible Template w/ Static Field" at bounding box center [328, 288] width 221 height 14
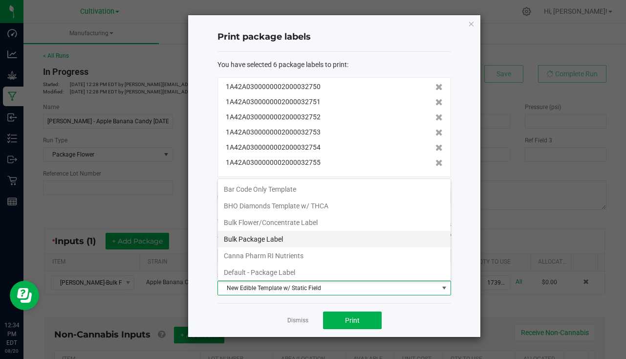
click at [289, 233] on li "Bulk Package Label" at bounding box center [334, 239] width 233 height 17
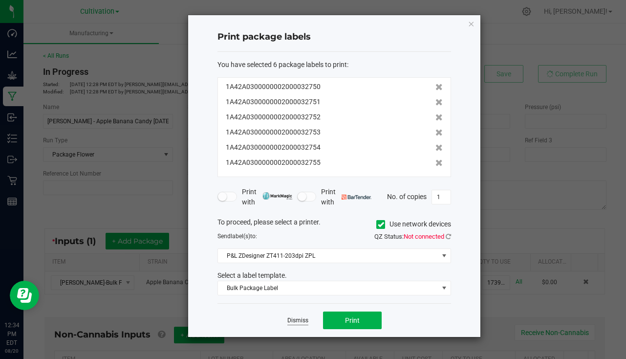
click at [296, 322] on link "Dismiss" at bounding box center [298, 320] width 21 height 8
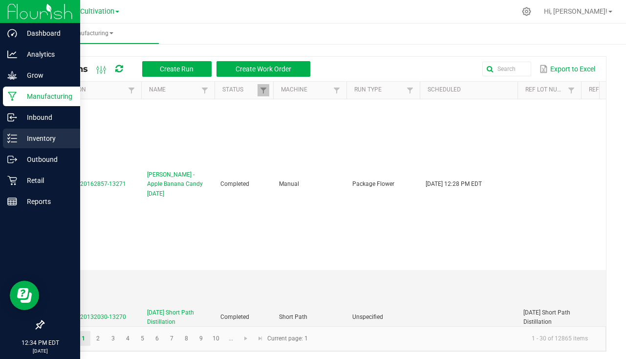
click at [18, 144] on div "Inventory" at bounding box center [41, 139] width 77 height 20
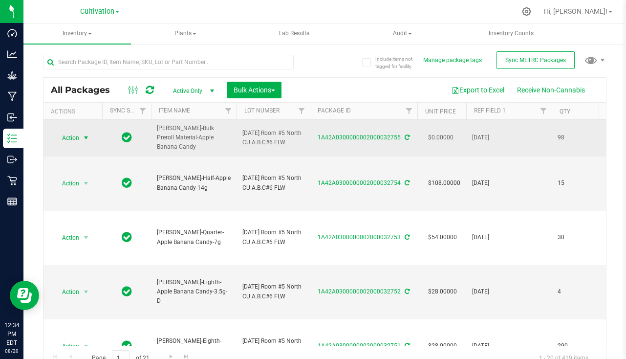
click at [89, 139] on span "select" at bounding box center [86, 138] width 8 height 8
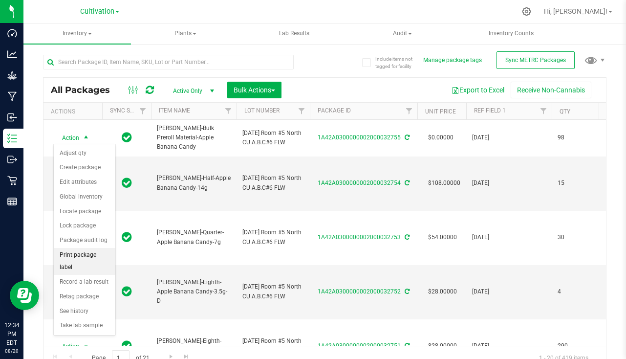
click at [96, 253] on li "Print package label" at bounding box center [85, 261] width 62 height 27
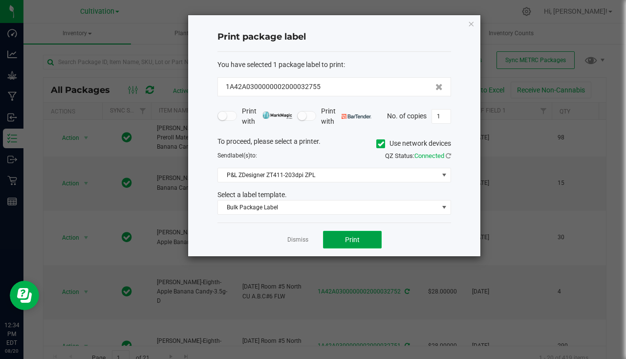
click at [360, 235] on button "Print" at bounding box center [352, 240] width 59 height 18
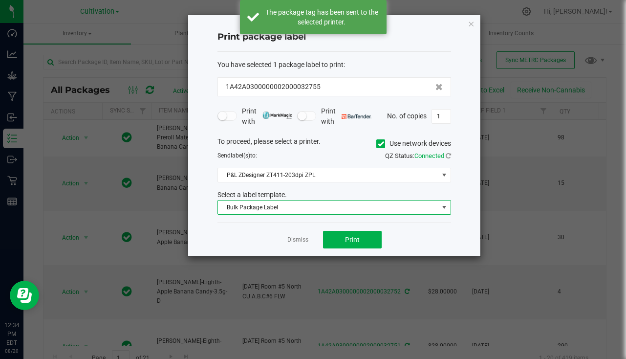
click at [270, 204] on span "Bulk Package Label" at bounding box center [328, 207] width 221 height 14
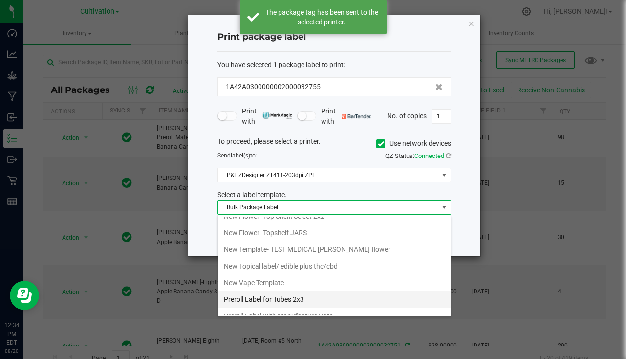
scroll to position [337, 0]
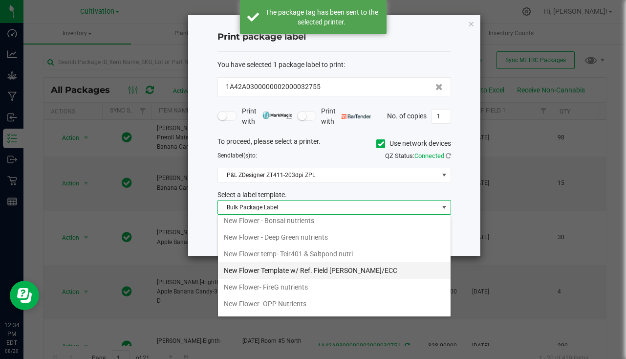
click at [335, 265] on li "New Flower Template w/ Ref. Field [PERSON_NAME]/ECC" at bounding box center [334, 270] width 233 height 17
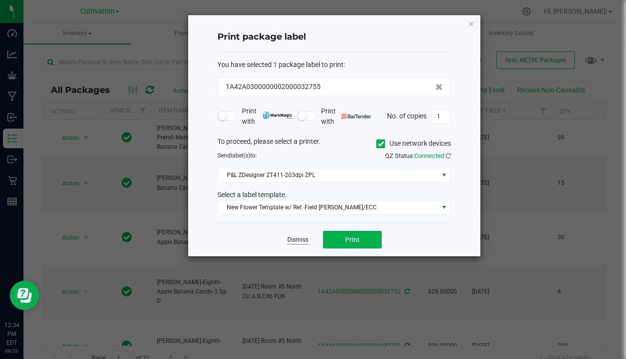
click at [299, 242] on link "Dismiss" at bounding box center [298, 240] width 21 height 8
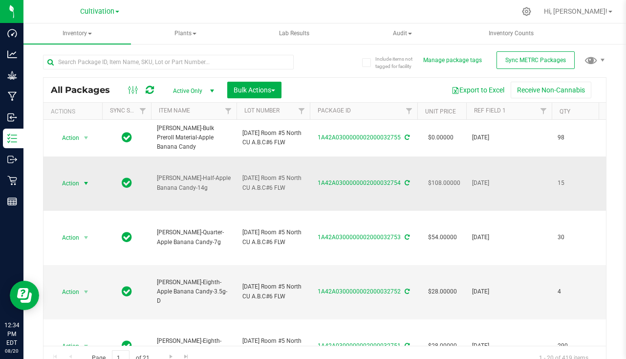
click at [88, 180] on span "select" at bounding box center [86, 183] width 8 height 8
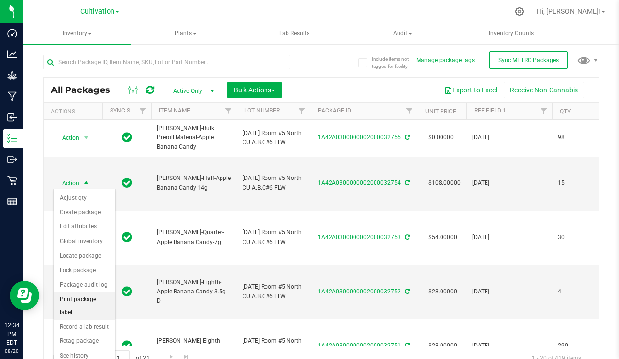
click at [90, 303] on li "Print package label" at bounding box center [85, 305] width 62 height 27
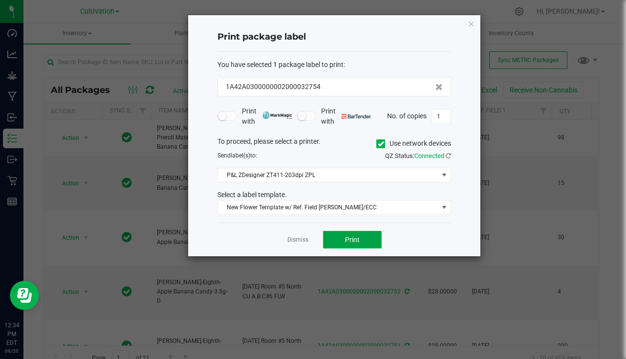
click at [365, 236] on button "Print" at bounding box center [352, 240] width 59 height 18
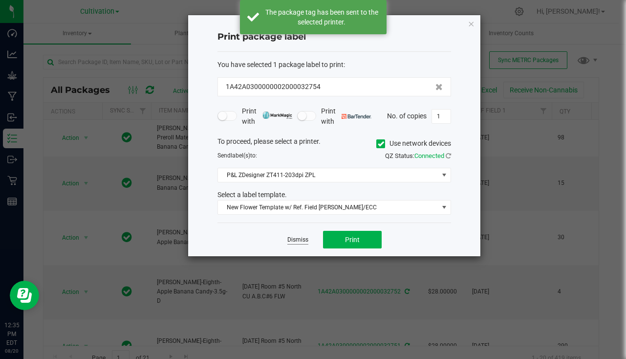
click at [301, 237] on link "Dismiss" at bounding box center [298, 240] width 21 height 8
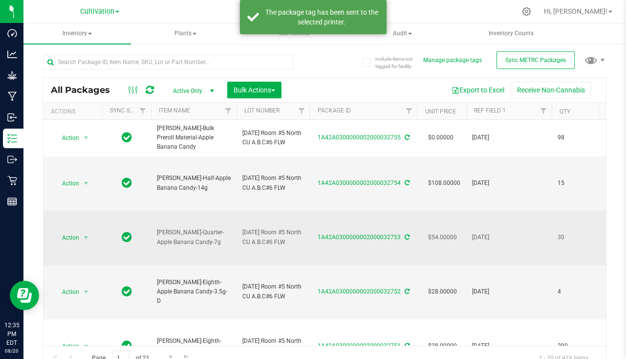
click at [92, 237] on div "Action Action Adjust qty Create package Edit attributes Global inventory Locate…" at bounding box center [72, 238] width 47 height 14
click at [81, 235] on span "select" at bounding box center [86, 238] width 12 height 14
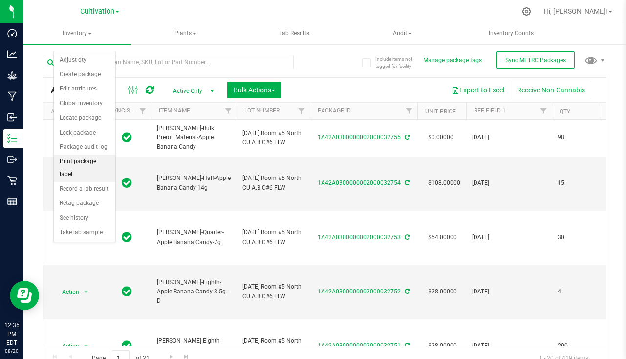
click at [88, 163] on li "Print package label" at bounding box center [85, 168] width 62 height 27
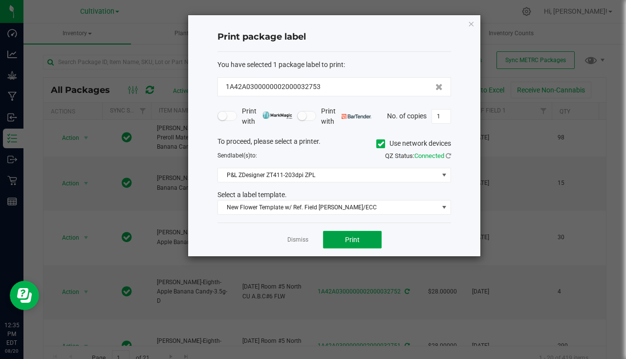
click at [362, 231] on button "Print" at bounding box center [352, 240] width 59 height 18
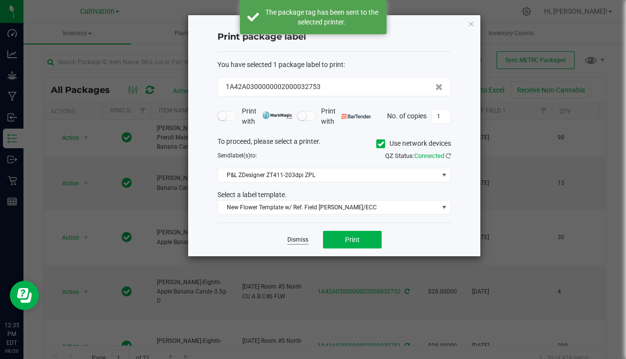
click at [298, 239] on link "Dismiss" at bounding box center [298, 240] width 21 height 8
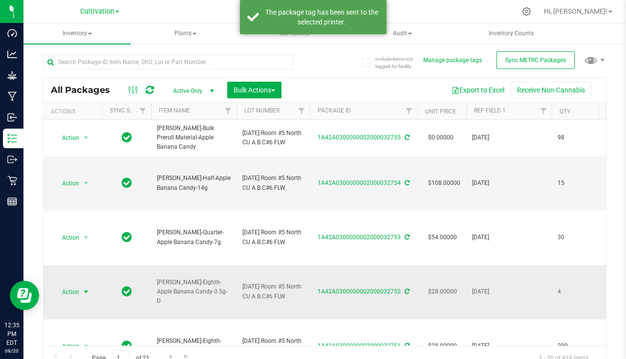
click at [89, 291] on span "select" at bounding box center [86, 292] width 8 height 8
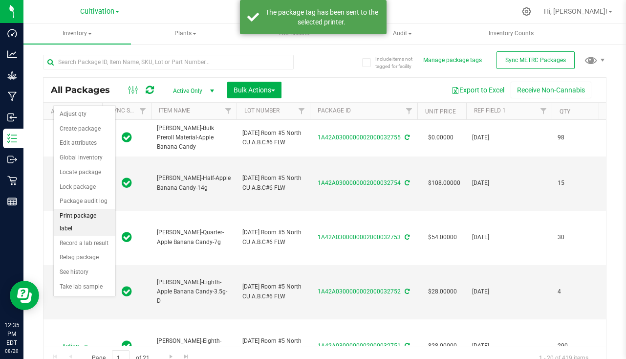
click at [102, 220] on li "Print package label" at bounding box center [85, 222] width 62 height 27
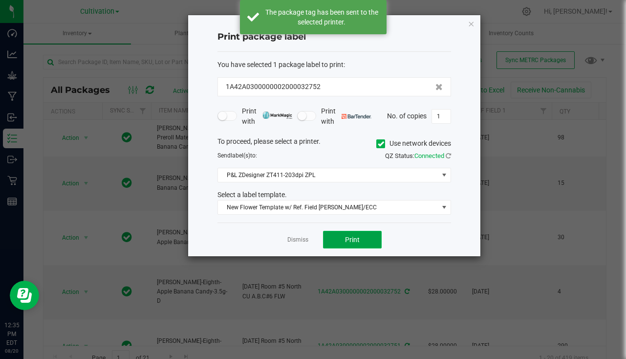
click at [376, 240] on button "Print" at bounding box center [352, 240] width 59 height 18
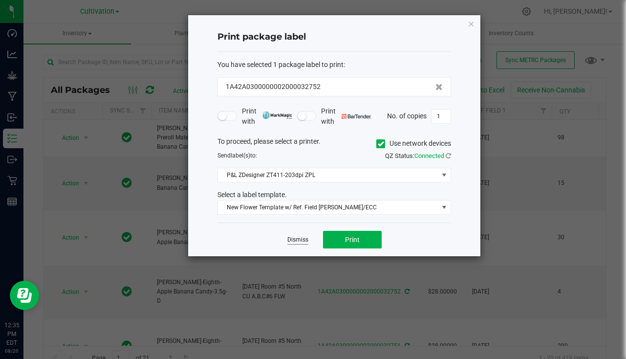
click at [307, 239] on link "Dismiss" at bounding box center [298, 240] width 21 height 8
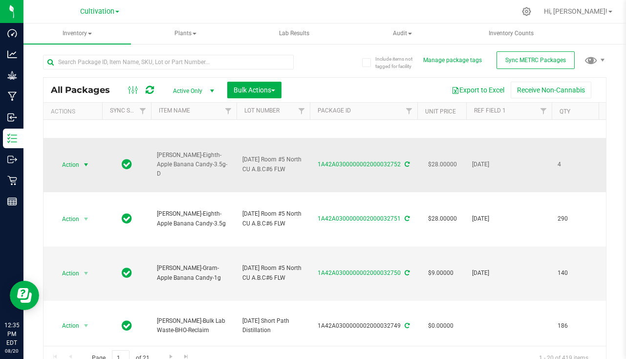
scroll to position [147, 0]
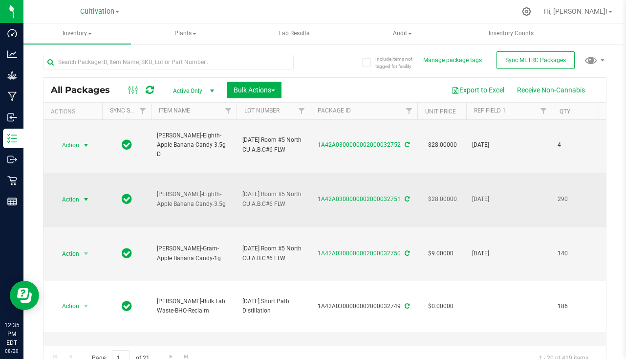
click at [88, 197] on span "select" at bounding box center [86, 200] width 8 height 8
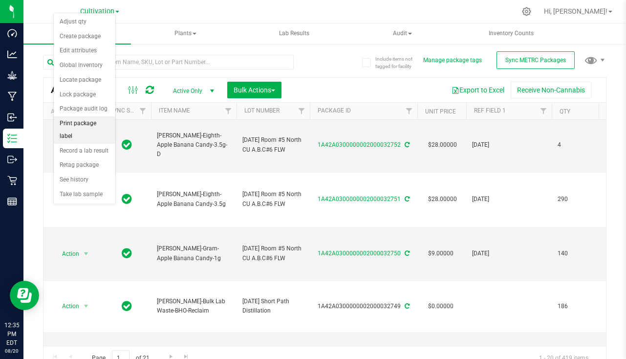
click at [95, 128] on li "Print package label" at bounding box center [85, 129] width 62 height 27
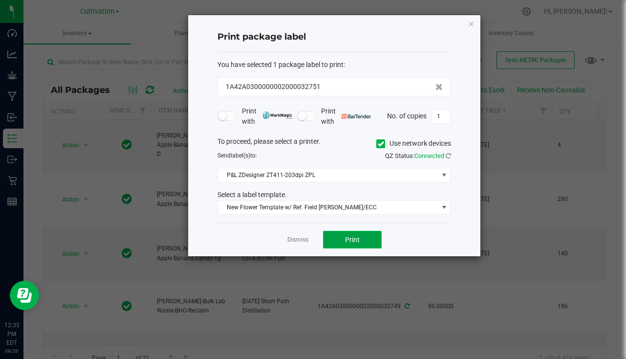
click at [358, 239] on span "Print" at bounding box center [352, 240] width 15 height 8
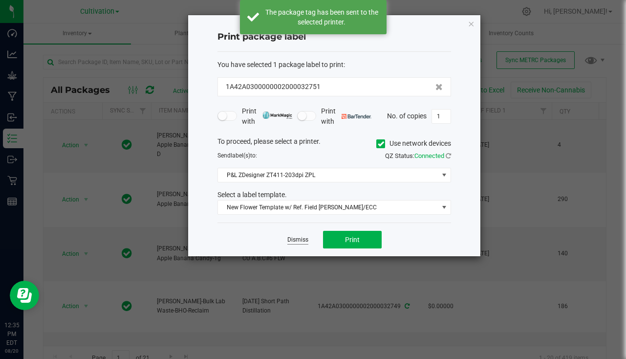
click at [291, 240] on link "Dismiss" at bounding box center [298, 240] width 21 height 8
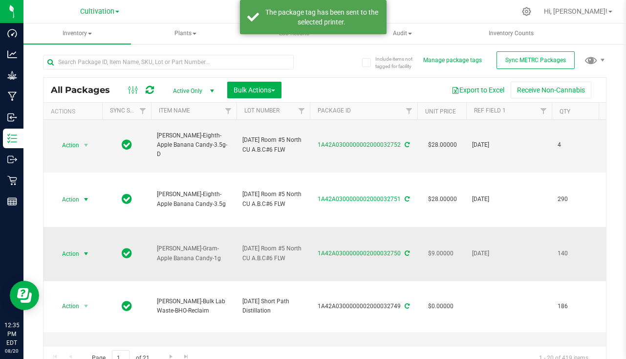
click at [87, 257] on span "select" at bounding box center [86, 254] width 12 height 14
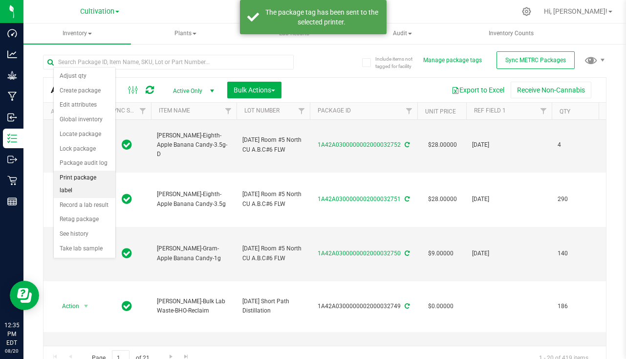
click at [98, 178] on li "Print package label" at bounding box center [85, 184] width 62 height 27
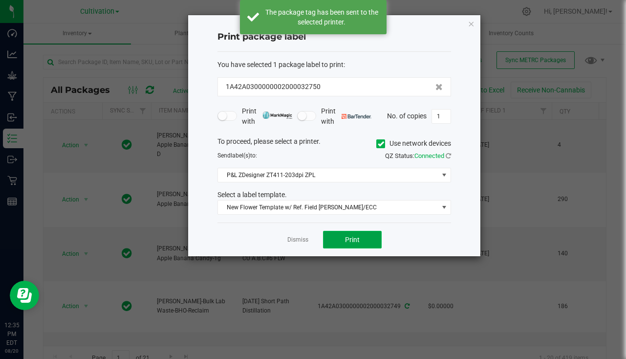
click at [351, 240] on span "Print" at bounding box center [352, 240] width 15 height 8
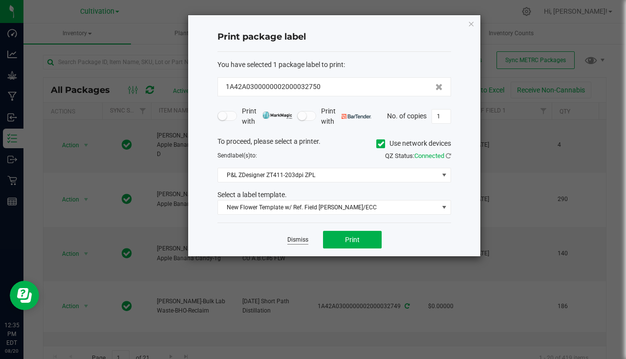
click at [291, 240] on link "Dismiss" at bounding box center [298, 240] width 21 height 8
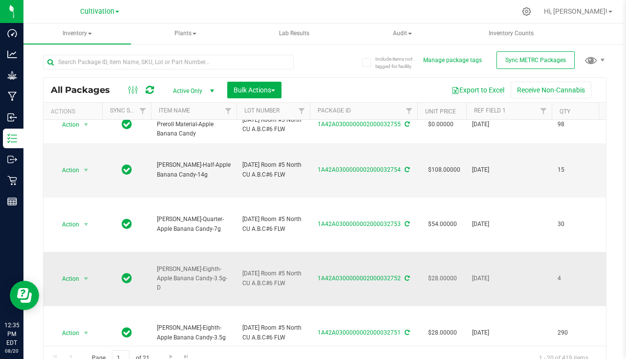
scroll to position [0, 0]
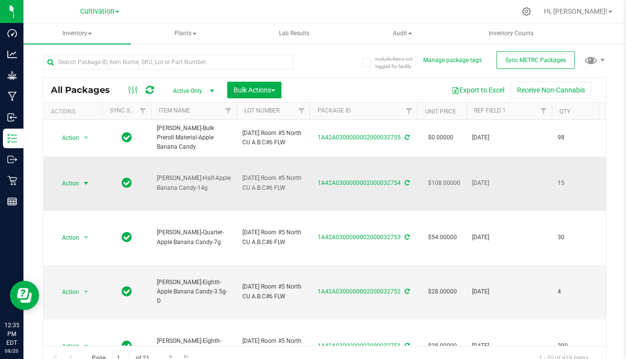
click at [81, 183] on span "select" at bounding box center [86, 184] width 12 height 14
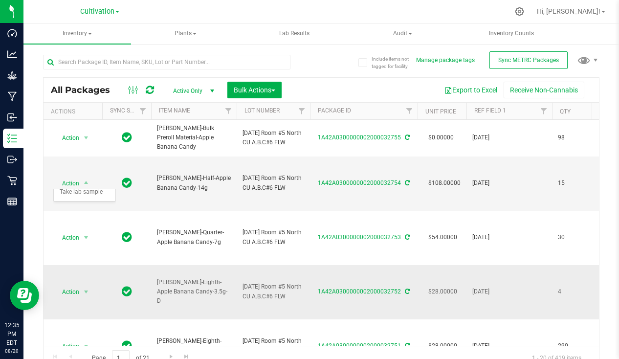
click at [157, 276] on td "[PERSON_NAME]-Eighth-Apple Banana Candy-3.5g-D" at bounding box center [194, 292] width 86 height 54
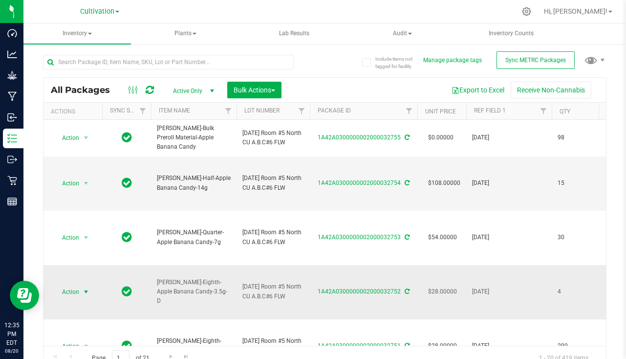
click at [80, 285] on span "Action" at bounding box center [72, 292] width 39 height 14
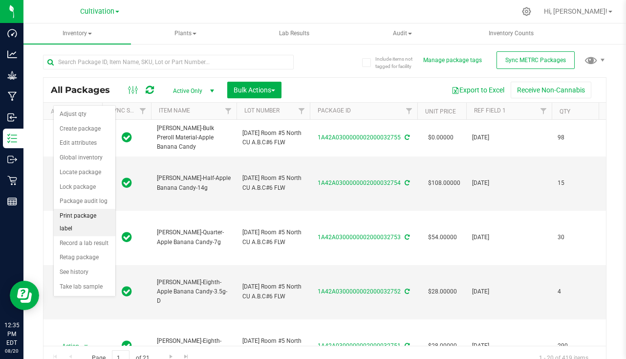
click at [90, 220] on li "Print package label" at bounding box center [85, 222] width 62 height 27
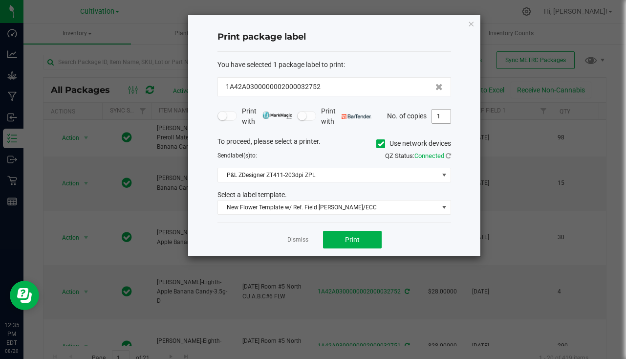
click at [445, 114] on input "1" at bounding box center [441, 117] width 19 height 14
type input "4"
click at [351, 238] on span "Print" at bounding box center [352, 240] width 15 height 8
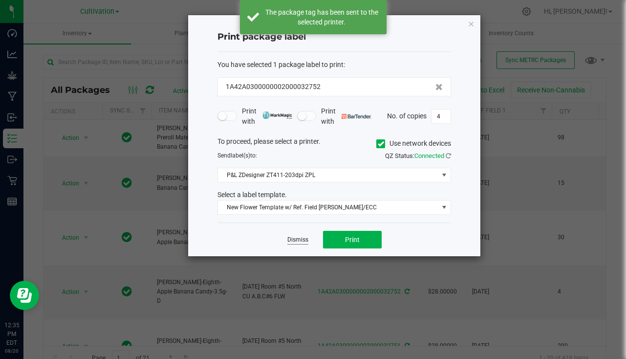
click at [302, 239] on link "Dismiss" at bounding box center [298, 240] width 21 height 8
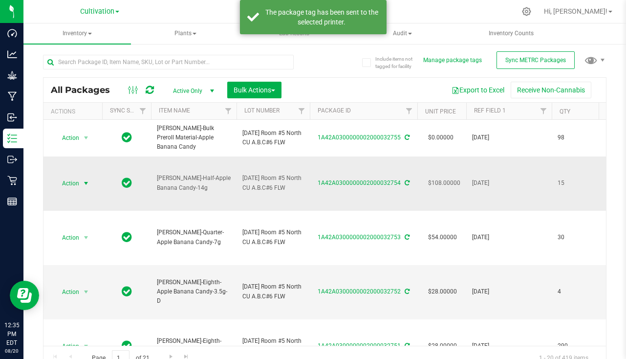
click at [77, 181] on span "Action" at bounding box center [66, 184] width 26 height 14
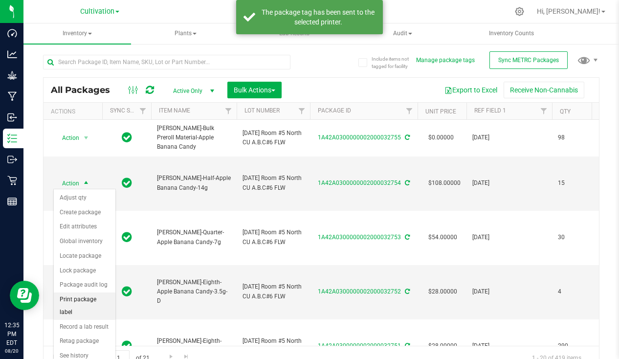
click at [100, 300] on li "Print package label" at bounding box center [85, 305] width 62 height 27
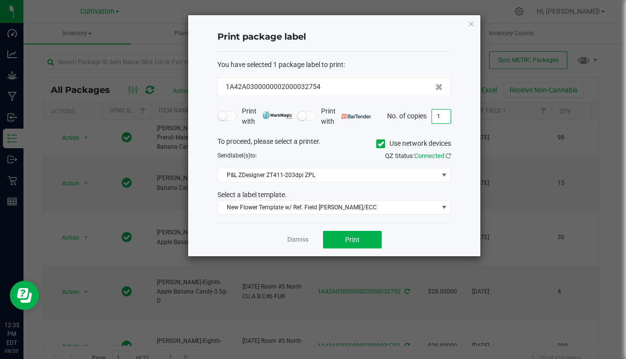
click at [439, 110] on input "1" at bounding box center [441, 117] width 19 height 14
type input "15"
click at [342, 234] on button "Print" at bounding box center [352, 240] width 59 height 18
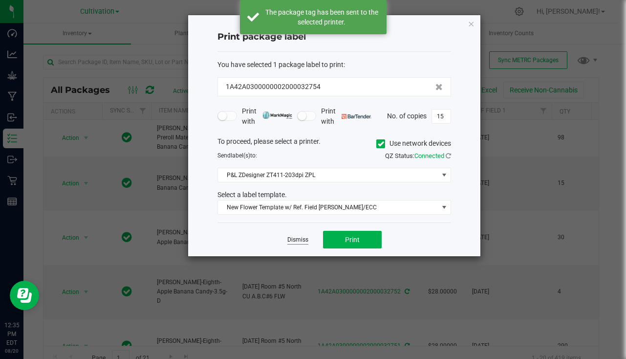
click at [297, 239] on link "Dismiss" at bounding box center [298, 240] width 21 height 8
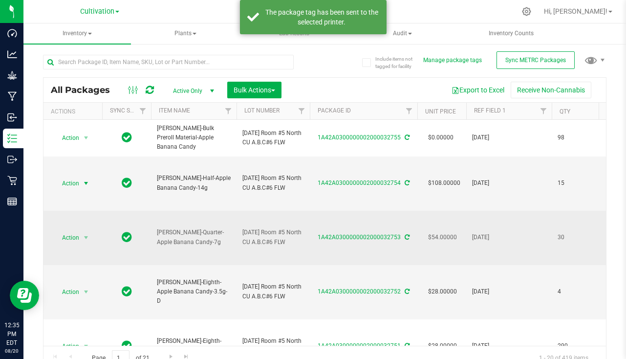
click at [82, 228] on td "Action Action Adjust qty Create package Edit attributes Global inventory Locate…" at bounding box center [73, 238] width 59 height 54
click at [81, 235] on span "select" at bounding box center [86, 238] width 12 height 14
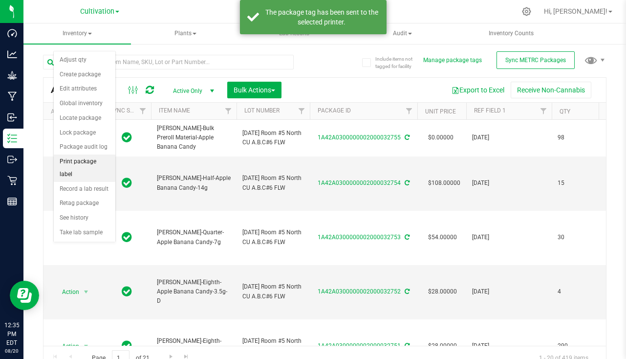
click at [90, 156] on li "Print package label" at bounding box center [85, 168] width 62 height 27
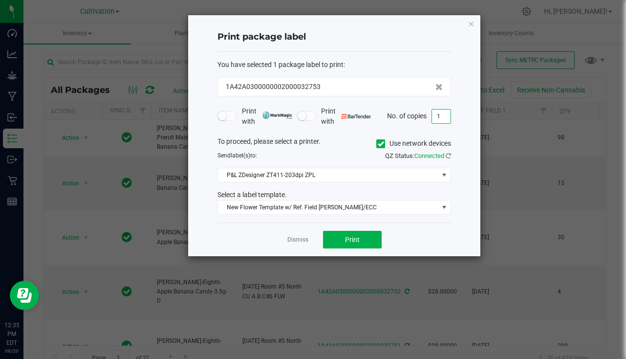
click at [438, 119] on input "1" at bounding box center [441, 117] width 19 height 14
type input "30"
click at [359, 243] on span "Print" at bounding box center [352, 240] width 15 height 8
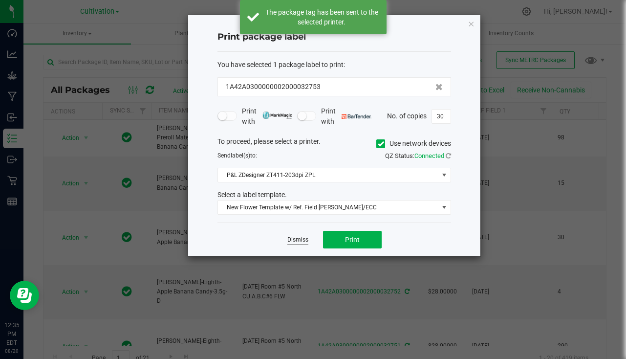
click at [298, 239] on link "Dismiss" at bounding box center [298, 240] width 21 height 8
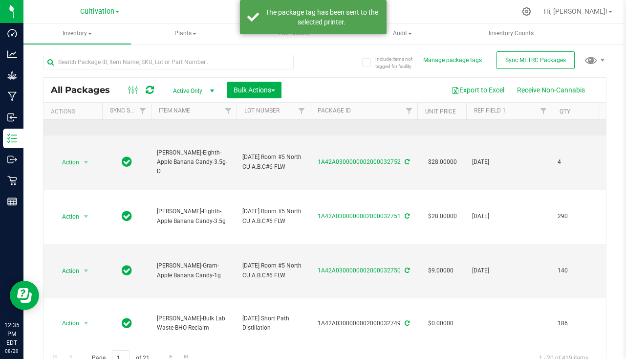
scroll to position [147, 0]
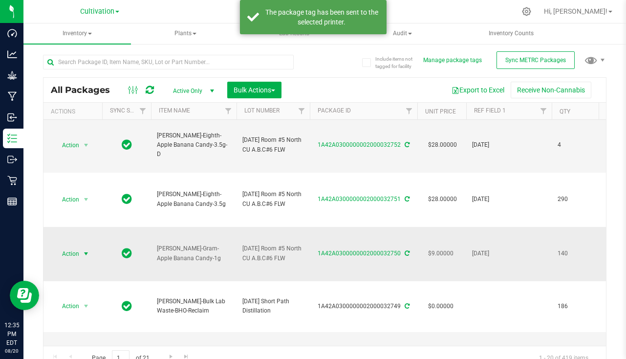
click at [81, 256] on span "select" at bounding box center [86, 254] width 12 height 14
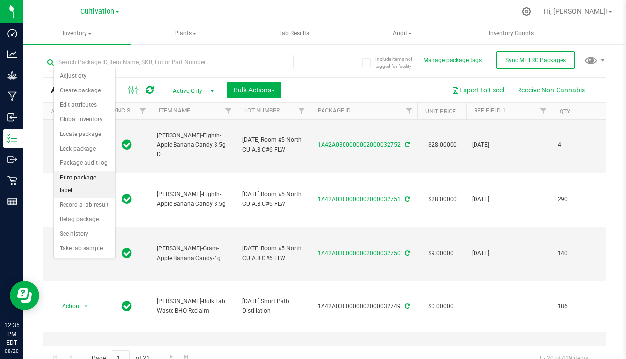
click at [99, 182] on li "Print package label" at bounding box center [85, 184] width 62 height 27
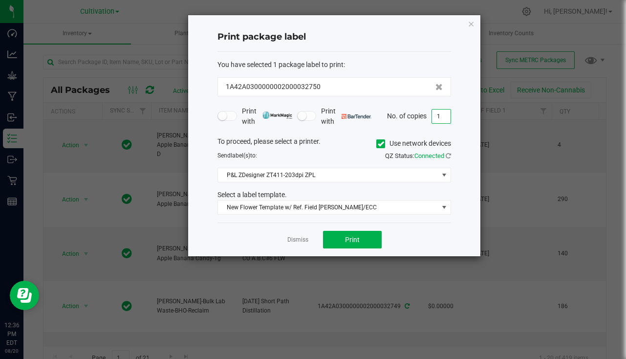
click at [441, 119] on input "1" at bounding box center [441, 117] width 19 height 14
type input "140"
click at [357, 241] on span "Print" at bounding box center [352, 240] width 15 height 8
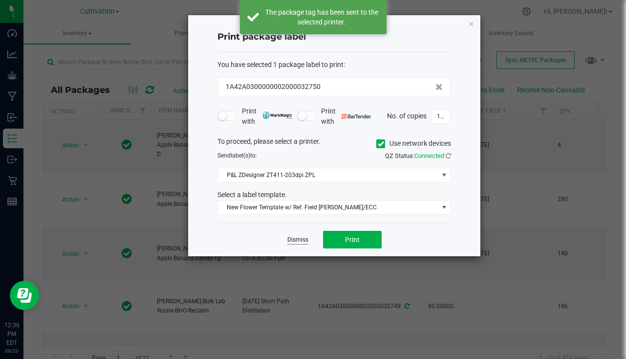
click at [294, 240] on link "Dismiss" at bounding box center [298, 240] width 21 height 8
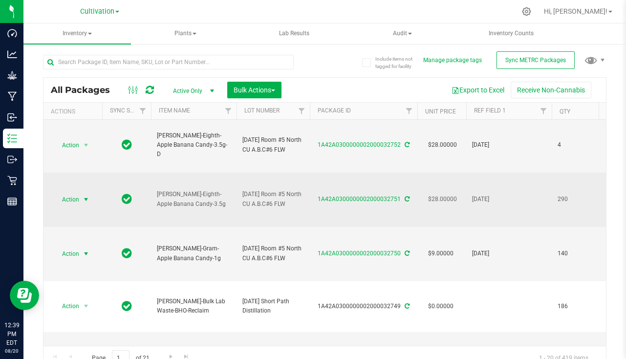
click at [73, 200] on span "Action" at bounding box center [66, 200] width 26 height 14
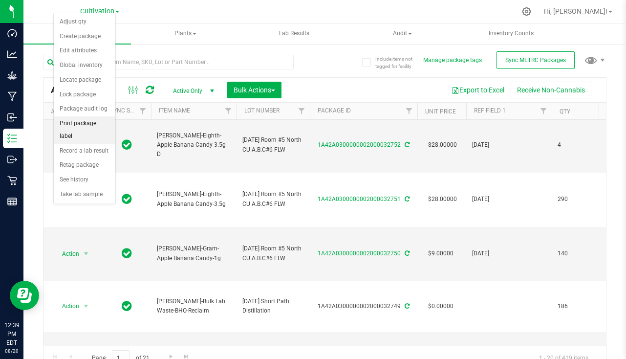
click at [86, 127] on li "Print package label" at bounding box center [85, 129] width 62 height 27
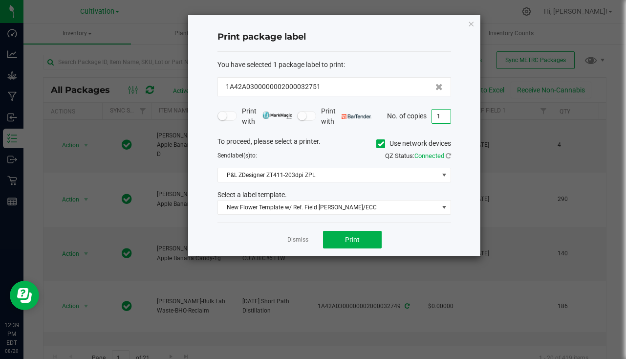
click at [436, 118] on input "1" at bounding box center [441, 117] width 19 height 14
type input "290"
click at [362, 240] on button "Print" at bounding box center [352, 240] width 59 height 18
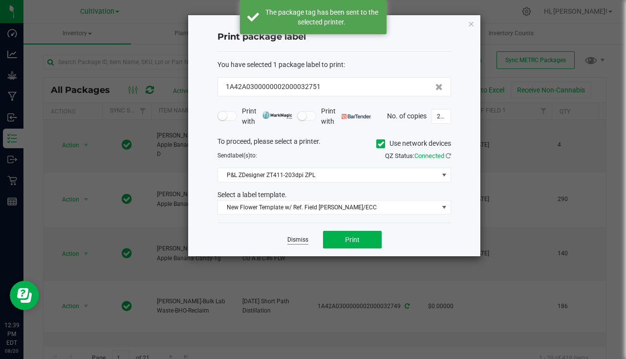
click at [301, 243] on link "Dismiss" at bounding box center [298, 240] width 21 height 8
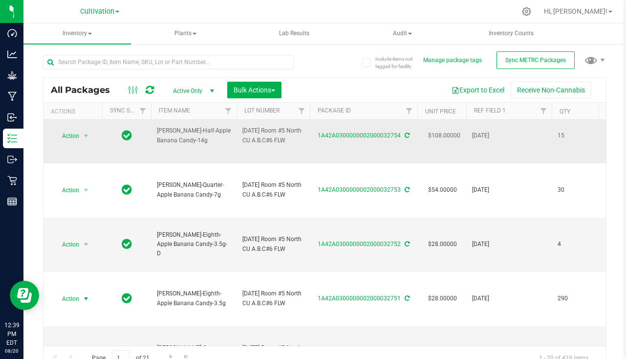
scroll to position [0, 0]
